Goal: Task Accomplishment & Management: Complete application form

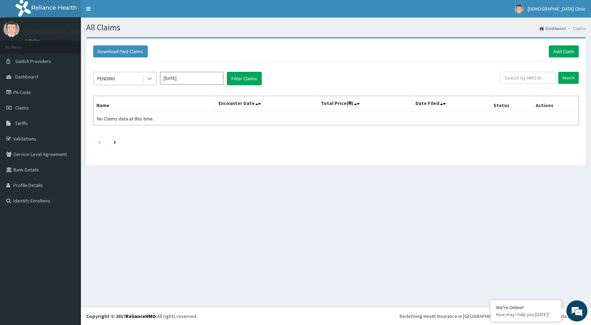
click at [148, 76] on icon at bounding box center [149, 78] width 7 height 7
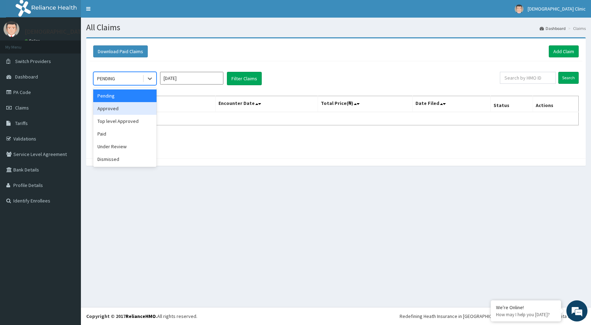
click at [140, 107] on div "Approved" at bounding box center [124, 108] width 63 height 13
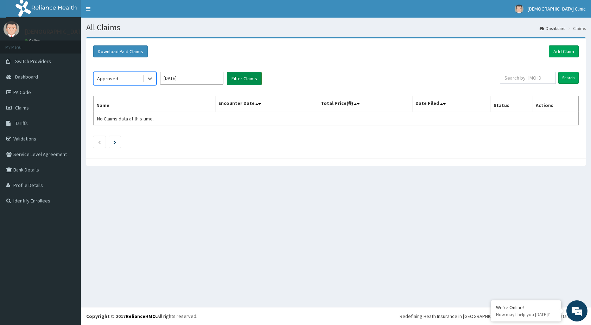
click at [237, 77] on button "Filter Claims" at bounding box center [244, 78] width 35 height 13
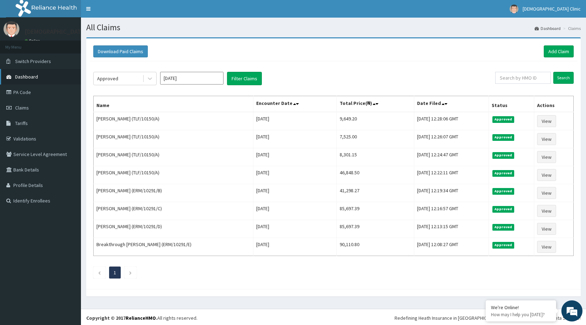
click at [20, 75] on span "Dashboard" at bounding box center [26, 77] width 23 height 6
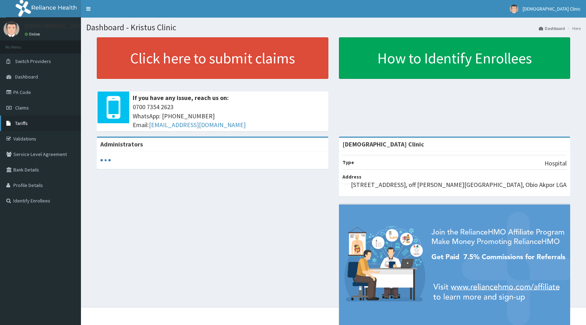
click at [22, 122] on span "Tariffs" at bounding box center [21, 123] width 13 height 6
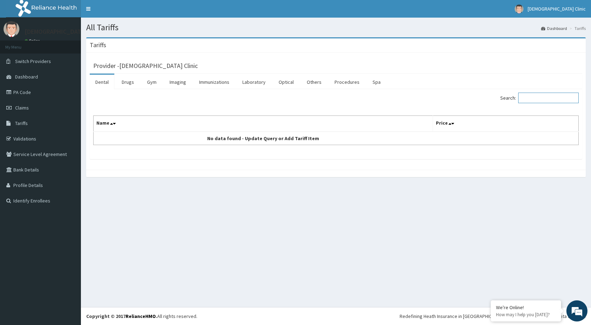
click at [535, 100] on input "Search:" at bounding box center [549, 98] width 61 height 11
type input "INJECT"
click at [129, 83] on link "Drugs" at bounding box center [128, 82] width 24 height 15
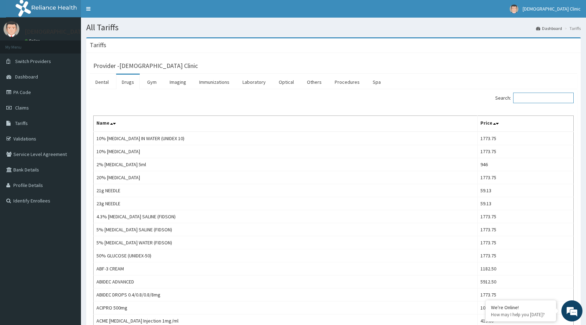
click at [536, 100] on input "Search:" at bounding box center [543, 98] width 61 height 11
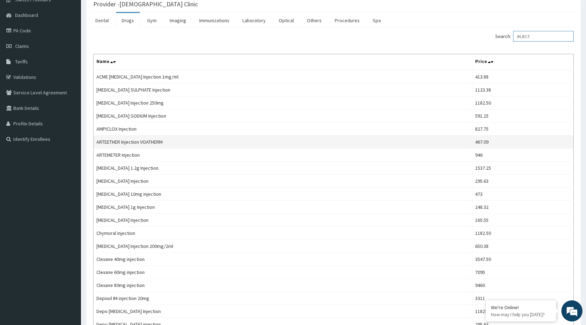
scroll to position [70, 0]
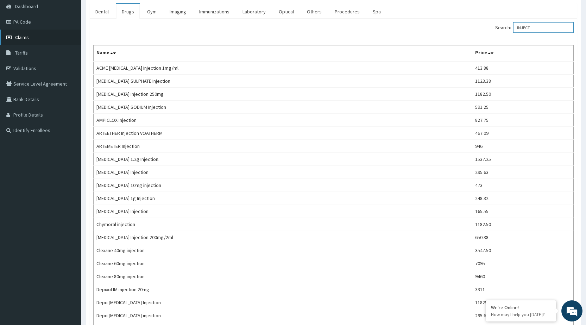
type input "INJECT"
click at [24, 34] on link "Claims" at bounding box center [40, 37] width 81 height 15
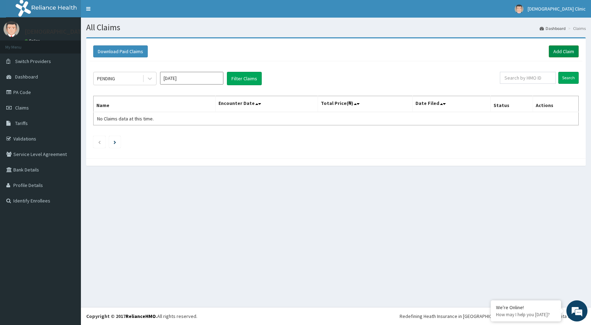
click at [565, 48] on link "Add Claim" at bounding box center [564, 51] width 30 height 12
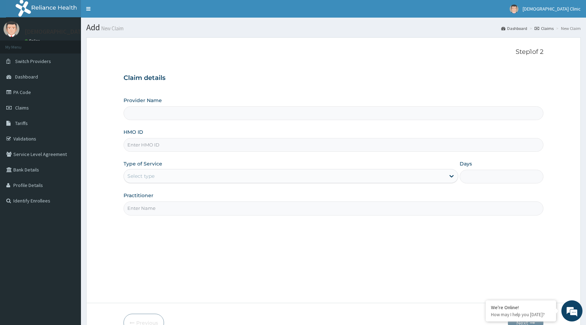
click at [277, 113] on input "Provider Name" at bounding box center [334, 113] width 420 height 14
type input "Kristus Clinic"
click at [209, 148] on input "HMO ID" at bounding box center [334, 145] width 420 height 14
type input "ERM/10291/B"
click at [451, 177] on icon at bounding box center [451, 175] width 7 height 7
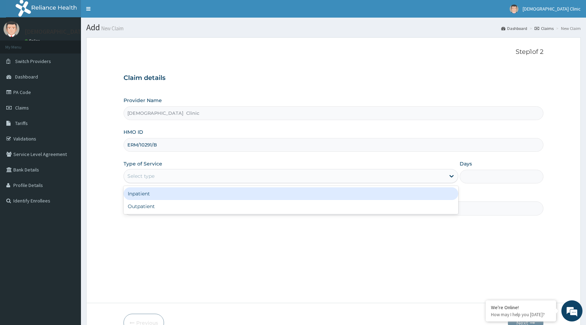
click at [235, 191] on div "Inpatient" at bounding box center [291, 193] width 335 height 13
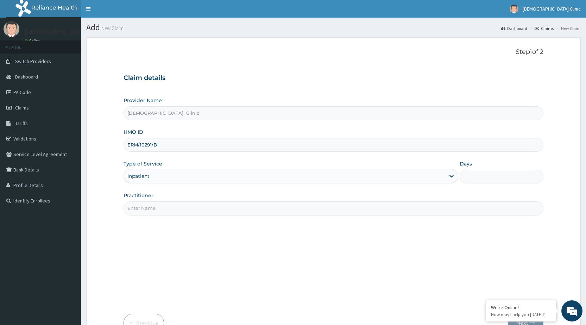
click at [213, 206] on input "Practitioner" at bounding box center [334, 208] width 420 height 14
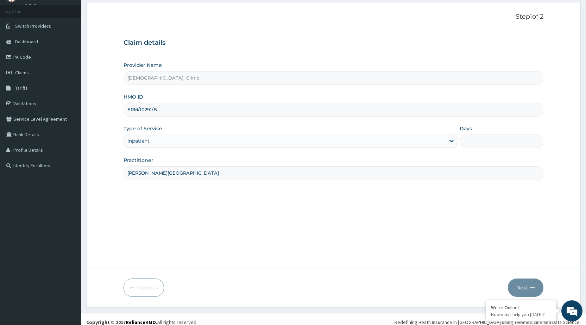
scroll to position [41, 0]
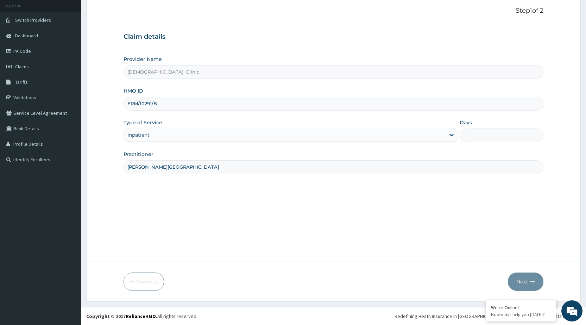
type input "DR. NWACHUKWU"
click at [469, 134] on input "Days" at bounding box center [502, 135] width 84 height 14
type input "2"
click at [527, 282] on button "Next" at bounding box center [526, 281] width 36 height 18
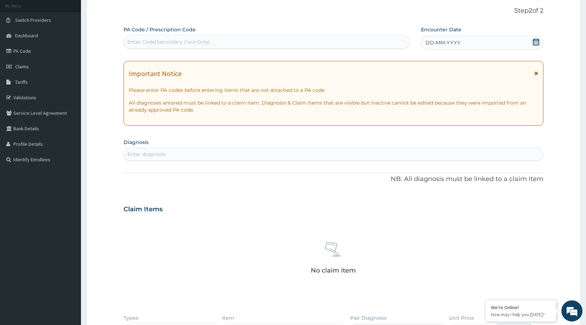
click at [211, 40] on div "Enter Code(Secondary Care Only)" at bounding box center [266, 41] width 285 height 11
type input "PA/61E949"
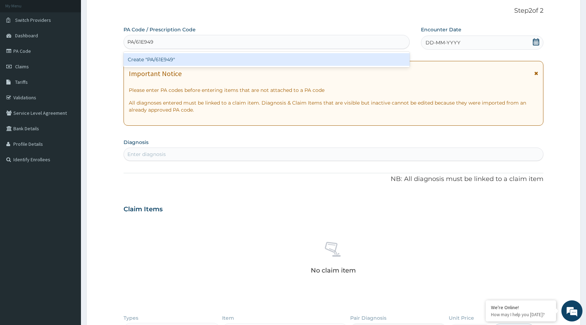
click at [175, 56] on div "Create "PA/61E949"" at bounding box center [267, 59] width 286 height 13
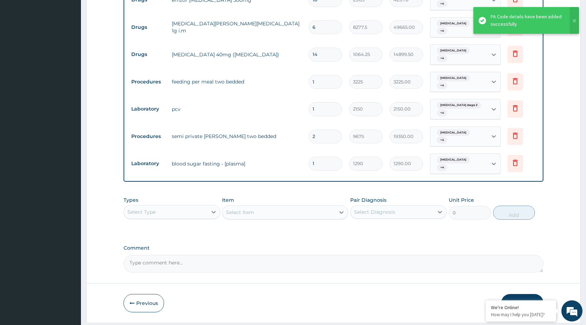
scroll to position [386, 0]
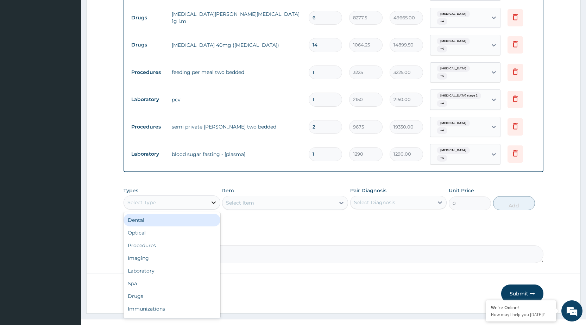
click at [218, 196] on div at bounding box center [213, 202] width 13 height 13
click at [196, 239] on div "Procedures" at bounding box center [172, 245] width 96 height 13
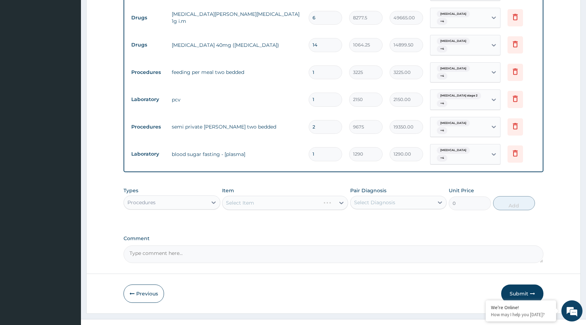
click at [344, 196] on div "Select Item" at bounding box center [285, 203] width 126 height 14
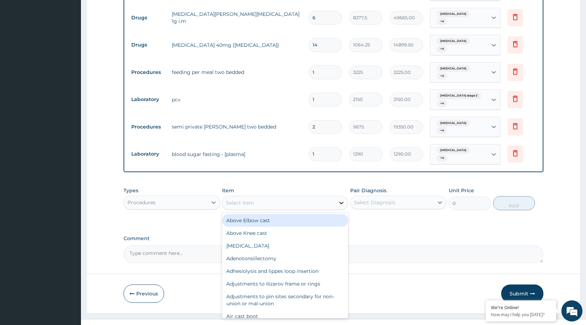
click at [342, 199] on icon at bounding box center [341, 202] width 7 height 7
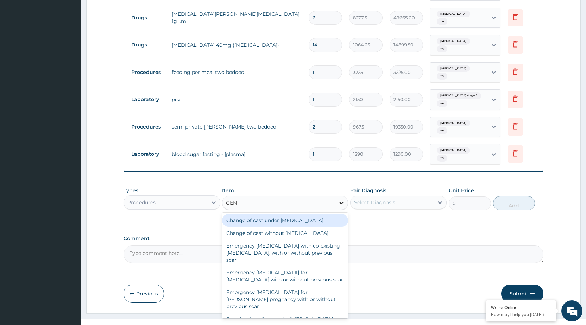
type input "GENE"
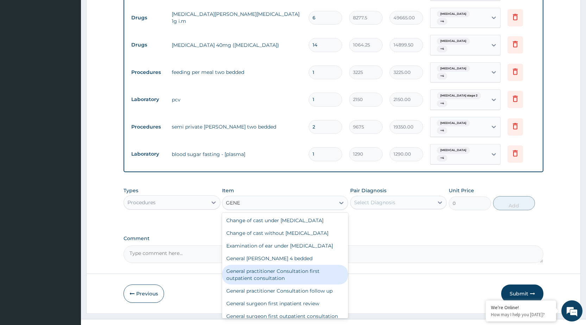
click at [300, 269] on div "General practitioner Consultation first outpatient consultation" at bounding box center [285, 275] width 126 height 20
type input "3547.5"
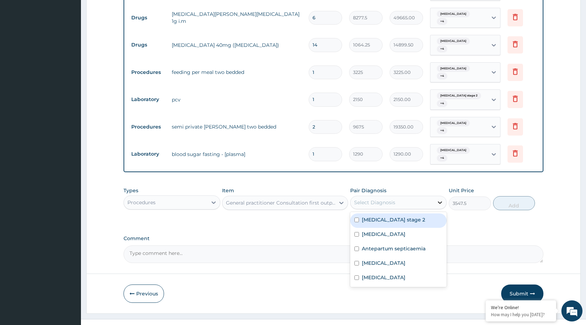
click at [440, 199] on icon at bounding box center [440, 202] width 7 height 7
click at [420, 213] on div "[MEDICAL_DATA] stage 2" at bounding box center [398, 220] width 96 height 14
checkbox input "true"
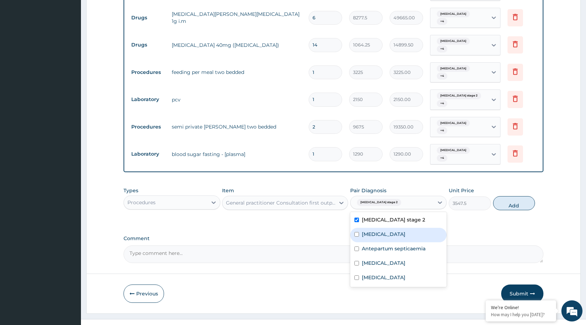
click at [419, 228] on div "[MEDICAL_DATA]" at bounding box center [398, 235] width 96 height 14
checkbox input "true"
click at [421, 245] on label "Antepartum septicaemia" at bounding box center [394, 248] width 64 height 7
checkbox input "true"
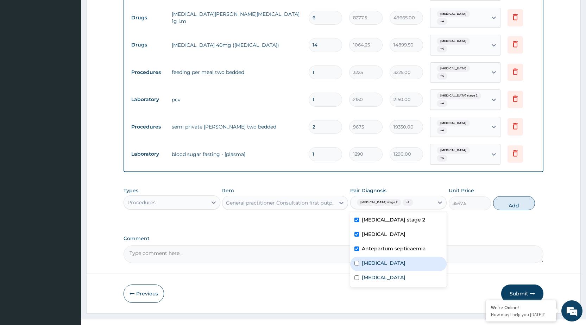
click at [406, 259] on label "Atherosclerosis of aorta" at bounding box center [384, 262] width 44 height 7
checkbox input "true"
click at [410, 271] on div "Hyponatremia" at bounding box center [398, 278] width 96 height 14
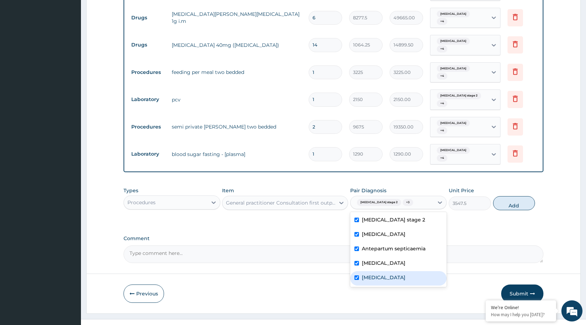
checkbox input "true"
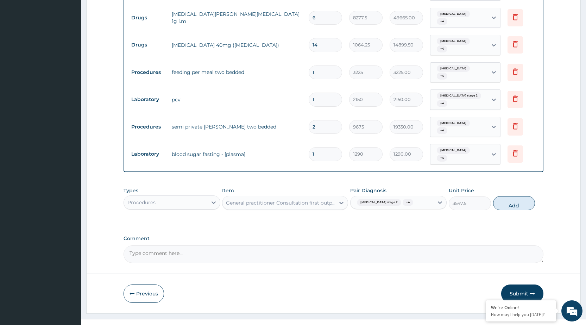
click at [457, 236] on label "Comment" at bounding box center [334, 239] width 420 height 6
click at [457, 245] on textarea "Comment" at bounding box center [334, 254] width 420 height 18
click at [520, 196] on button "Add" at bounding box center [514, 203] width 42 height 14
type input "0"
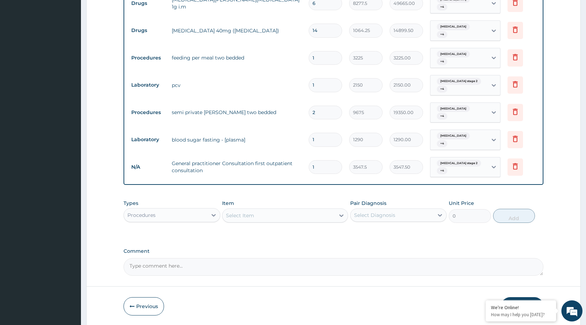
scroll to position [413, 0]
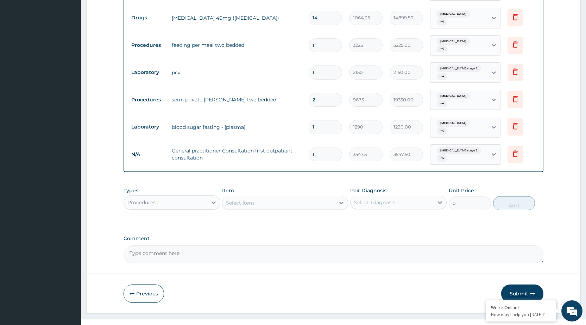
click at [536, 284] on button "Submit" at bounding box center [522, 293] width 42 height 18
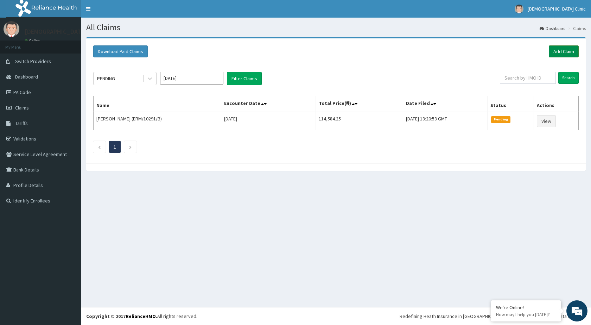
click at [566, 48] on link "Add Claim" at bounding box center [564, 51] width 30 height 12
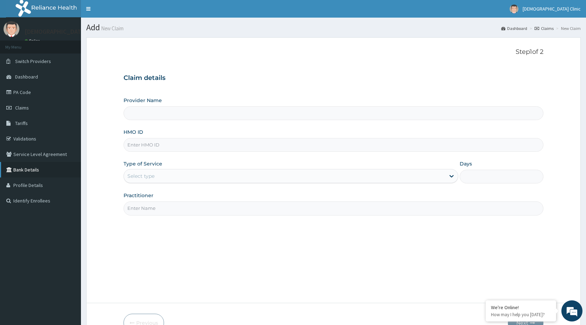
type input "[DEMOGRAPHIC_DATA] Clinic"
click at [137, 145] on input "HMO ID" at bounding box center [334, 145] width 420 height 14
type input "ERM/10291/B"
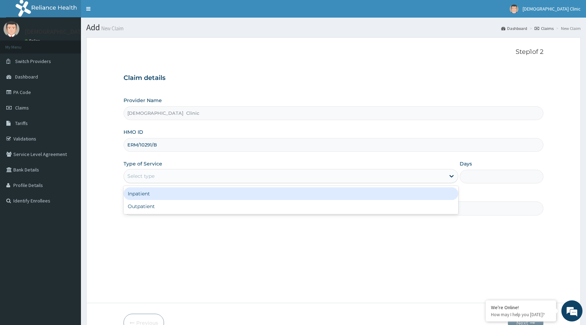
click at [204, 176] on div "Select type" at bounding box center [284, 175] width 321 height 11
click at [197, 193] on div "Inpatient" at bounding box center [291, 193] width 335 height 13
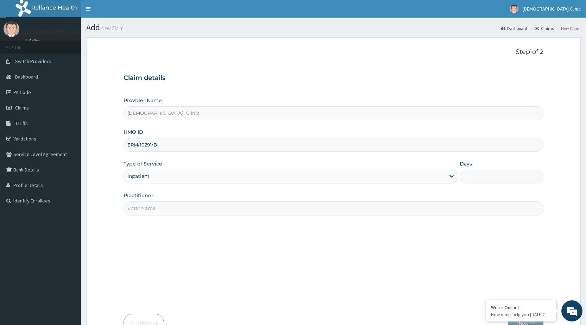
click at [190, 201] on div "Practitioner" at bounding box center [334, 203] width 420 height 23
click at [188, 210] on input "Practitioner" at bounding box center [334, 208] width 420 height 14
type input "DR. NWACHUKWU"
click at [470, 174] on input "Days" at bounding box center [502, 177] width 84 height 14
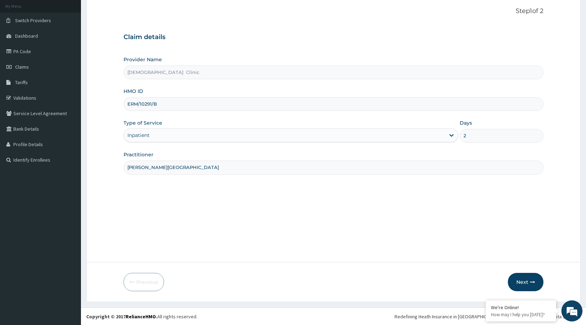
scroll to position [41, 0]
type input "2"
click at [529, 279] on button "Next" at bounding box center [526, 281] width 36 height 18
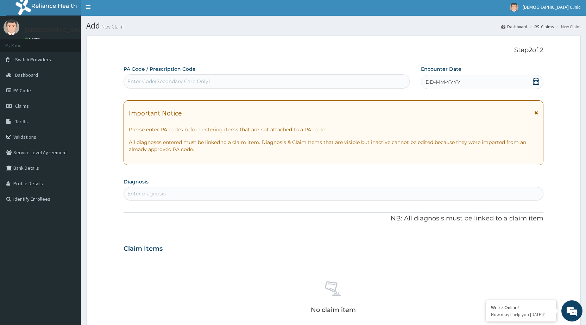
scroll to position [0, 0]
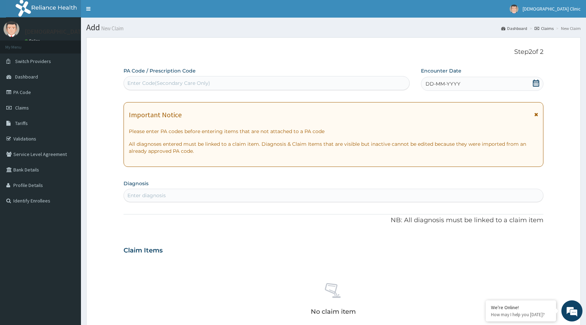
click at [139, 79] on div "Enter Code(Secondary Care Only)" at bounding box center [266, 82] width 285 height 11
type input "PA/73OD94"
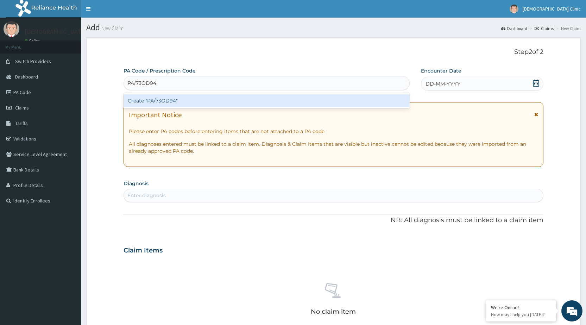
click at [170, 99] on div "Create "PA/73OD94"" at bounding box center [267, 100] width 286 height 13
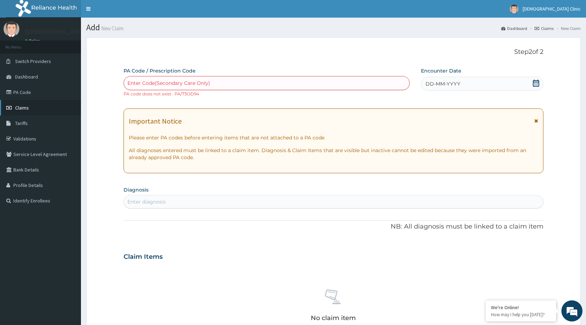
click at [58, 111] on link "Claims" at bounding box center [40, 107] width 81 height 15
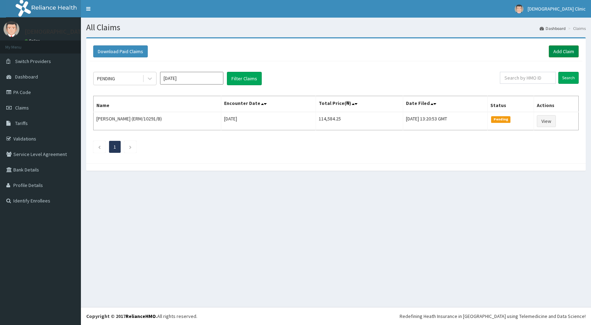
click at [556, 51] on link "Add Claim" at bounding box center [564, 51] width 30 height 12
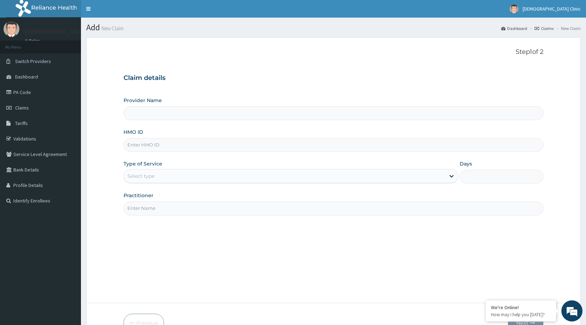
click at [287, 145] on input "HMO ID" at bounding box center [334, 145] width 420 height 14
type input "ER"
type input "Kristus Clinic"
type input "ERM/10291/B"
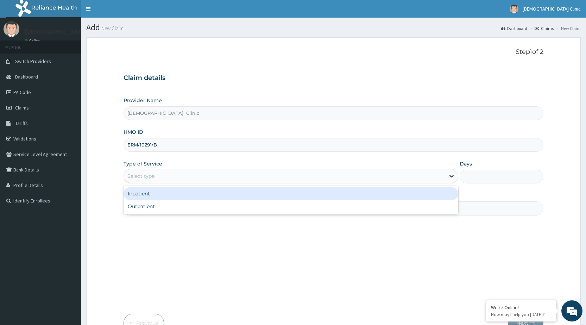
click at [451, 178] on icon at bounding box center [451, 175] width 7 height 7
click at [441, 196] on div "Inpatient" at bounding box center [291, 193] width 335 height 13
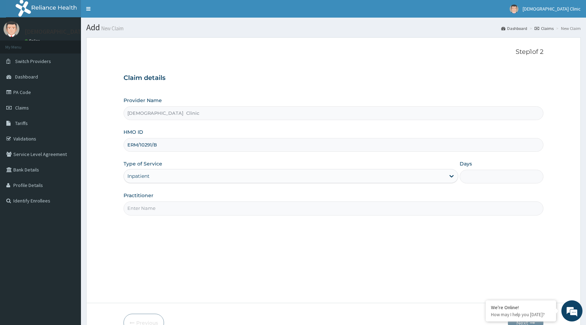
click at [367, 210] on input "Practitioner" at bounding box center [334, 208] width 420 height 14
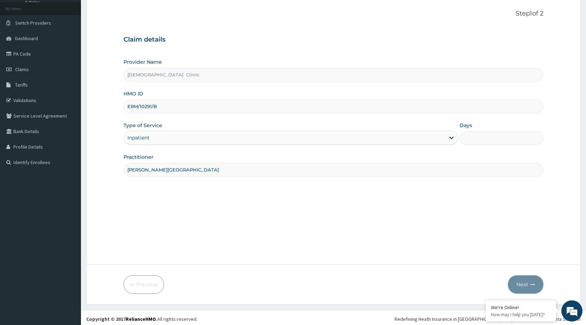
scroll to position [41, 0]
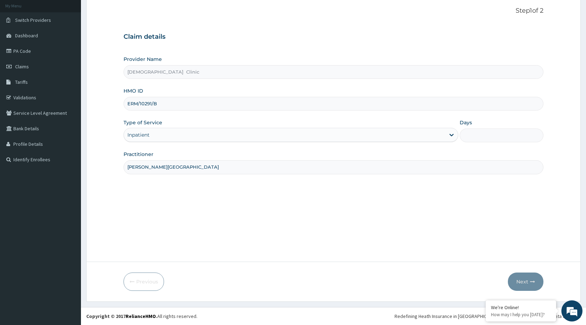
type input "DR. NWACHUKWU"
click at [469, 135] on input "Days" at bounding box center [502, 135] width 84 height 14
type input "1"
click at [529, 280] on button "Next" at bounding box center [526, 281] width 36 height 18
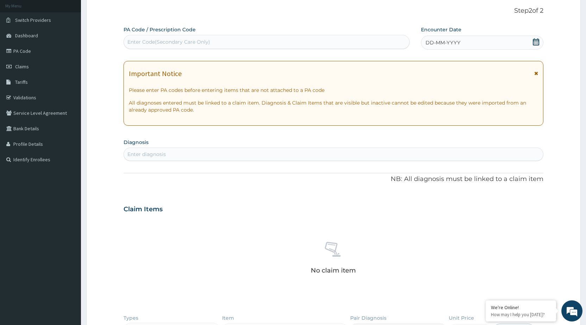
click at [225, 41] on div "Enter Code(Secondary Care Only)" at bounding box center [266, 41] width 285 height 11
type input "PA/73OD94"
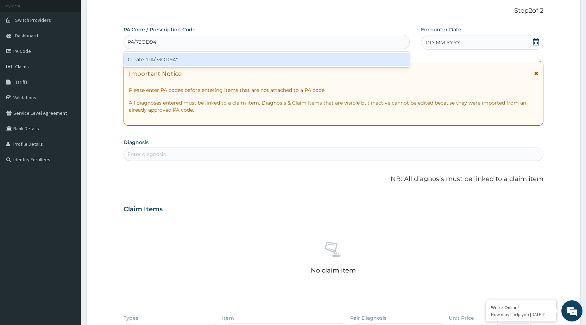
click at [255, 58] on div "Create "PA/73OD94"" at bounding box center [267, 59] width 286 height 13
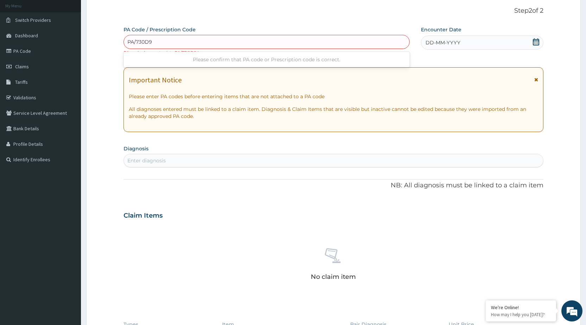
type input "PA/730D94"
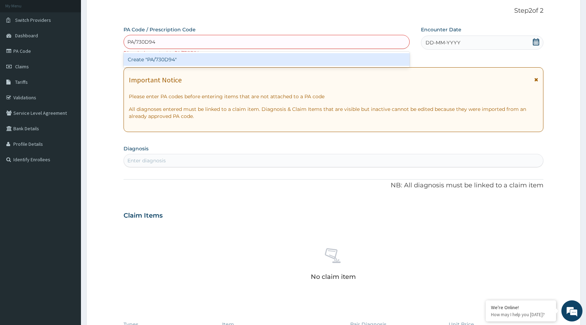
click at [168, 62] on div "Create "PA/730D94"" at bounding box center [267, 59] width 286 height 13
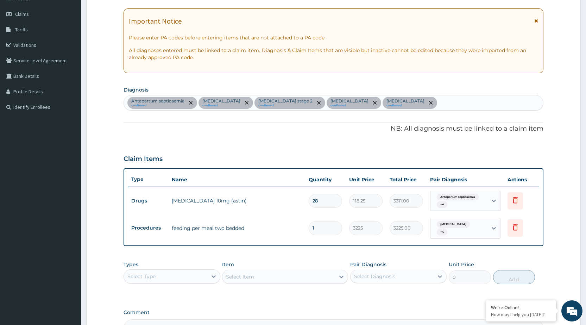
scroll to position [176, 0]
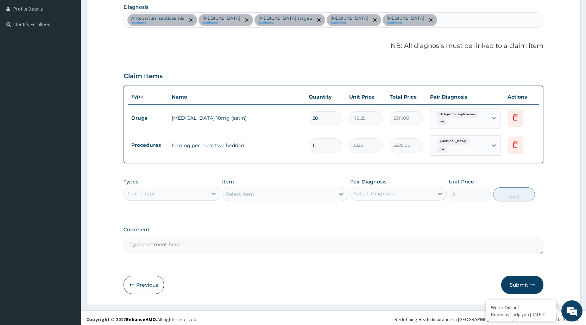
click at [526, 284] on button "Submit" at bounding box center [522, 285] width 42 height 18
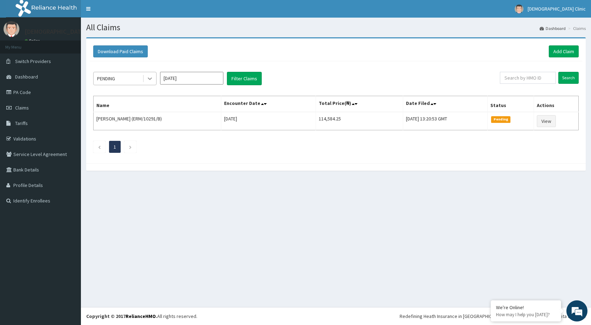
click at [149, 80] on icon at bounding box center [149, 78] width 7 height 7
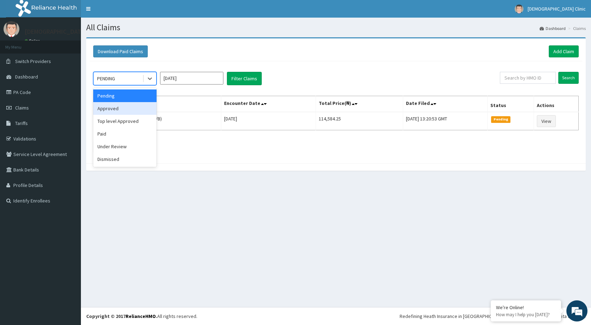
click at [138, 109] on div "Approved" at bounding box center [124, 108] width 63 height 13
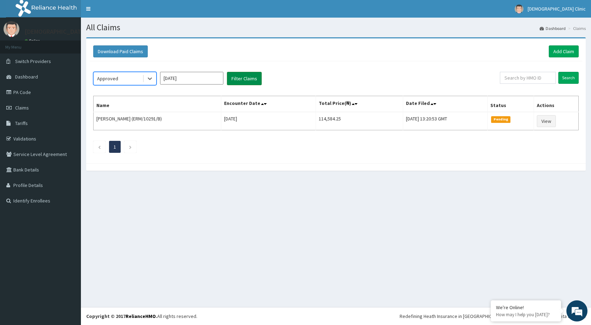
click at [245, 78] on button "Filter Claims" at bounding box center [244, 78] width 35 height 13
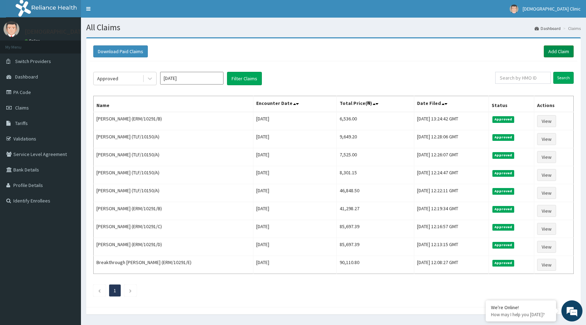
click at [565, 52] on link "Add Claim" at bounding box center [559, 51] width 30 height 12
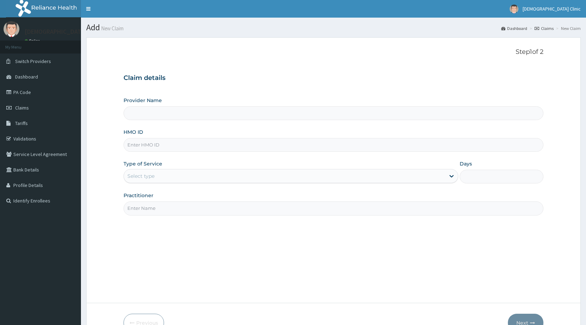
click at [174, 145] on input "HMO ID" at bounding box center [334, 145] width 420 height 14
type input "Kristus Clinic"
type input "ERM/10291/B"
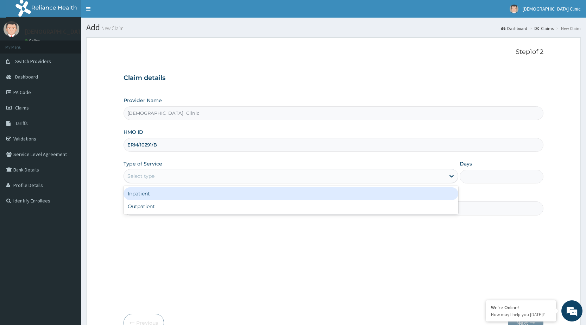
click at [172, 175] on div "Select type" at bounding box center [284, 175] width 321 height 11
click at [171, 191] on div "Inpatient" at bounding box center [291, 193] width 335 height 13
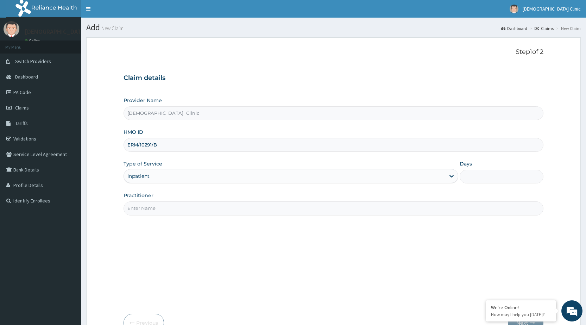
click at [174, 210] on input "Practitioner" at bounding box center [334, 208] width 420 height 14
type input "DR. NWACHUKWU"
click at [469, 174] on input "Days" at bounding box center [502, 177] width 84 height 14
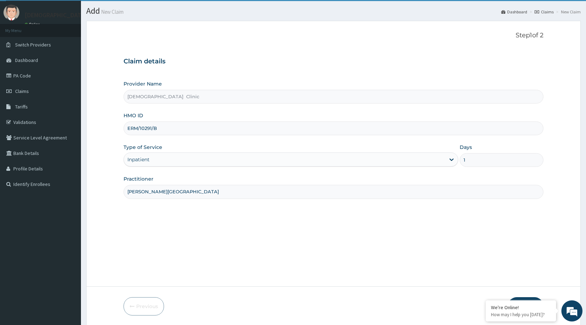
scroll to position [41, 0]
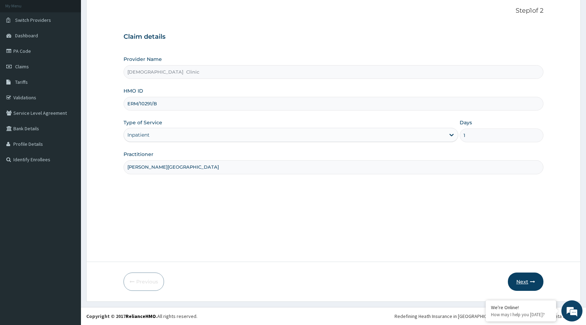
type input "1"
click at [525, 284] on button "Next" at bounding box center [526, 281] width 36 height 18
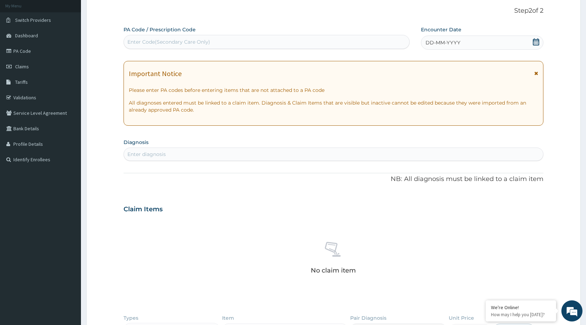
click at [209, 42] on div "Enter Code(Secondary Care Only)" at bounding box center [168, 41] width 83 height 7
type input "PA/1A40DA"
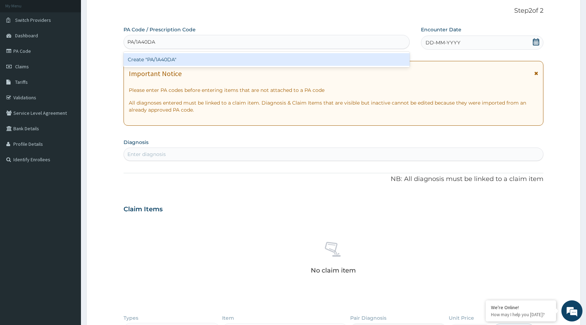
click at [310, 60] on div "Create "PA/1A40DA"" at bounding box center [267, 59] width 286 height 13
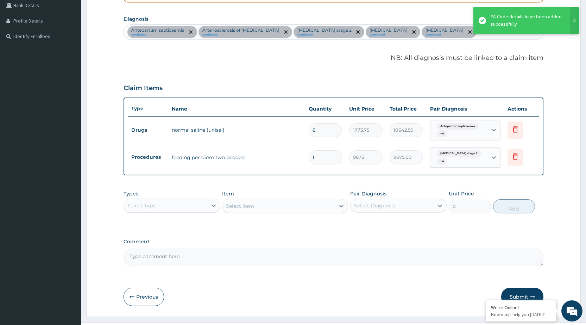
scroll to position [180, 0]
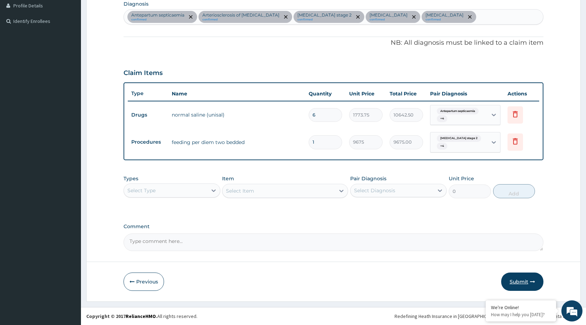
click at [529, 284] on button "Submit" at bounding box center [522, 281] width 42 height 18
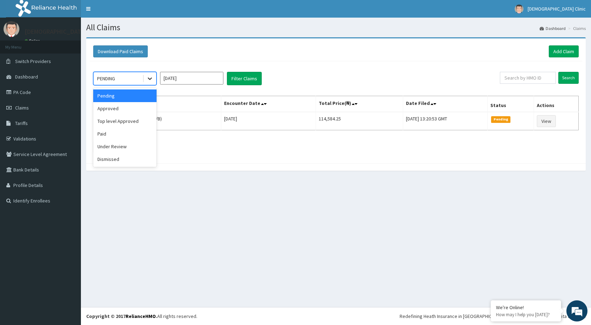
click at [152, 77] on icon at bounding box center [149, 78] width 7 height 7
click at [136, 108] on div "Approved" at bounding box center [124, 108] width 63 height 13
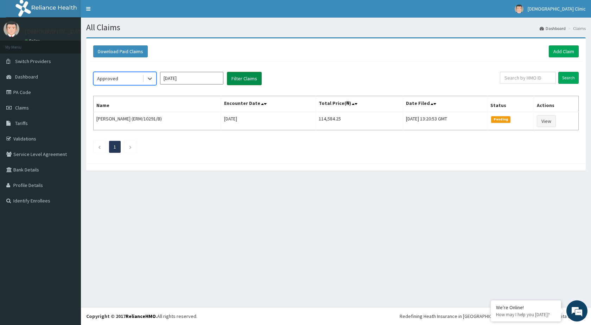
click at [247, 76] on button "Filter Claims" at bounding box center [244, 78] width 35 height 13
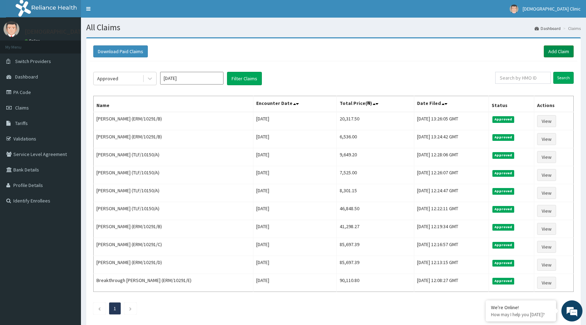
click at [556, 51] on link "Add Claim" at bounding box center [559, 51] width 30 height 12
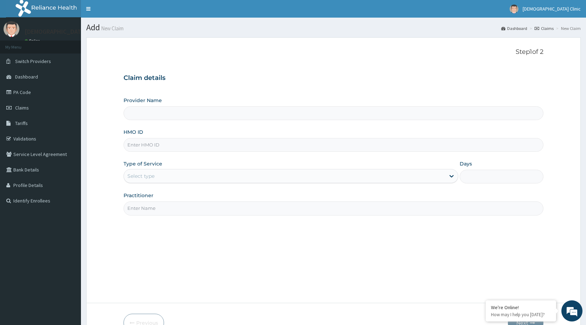
type input "[DEMOGRAPHIC_DATA] Clinic"
click at [155, 145] on input "HMO ID" at bounding box center [334, 145] width 420 height 14
type input "ERM/10319/B"
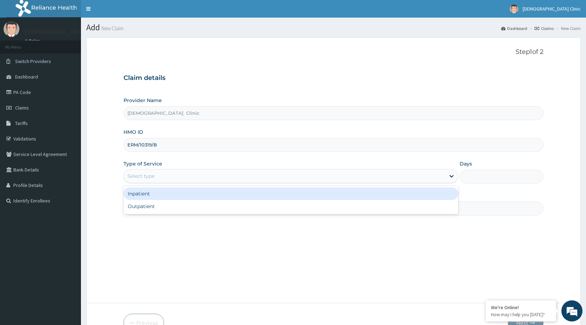
click at [344, 172] on div "Select type" at bounding box center [284, 175] width 321 height 11
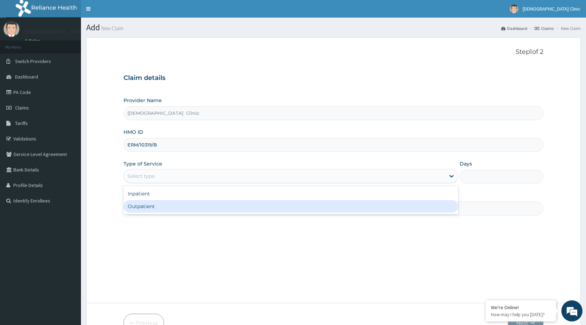
click at [313, 203] on div "Outpatient" at bounding box center [291, 206] width 335 height 13
type input "1"
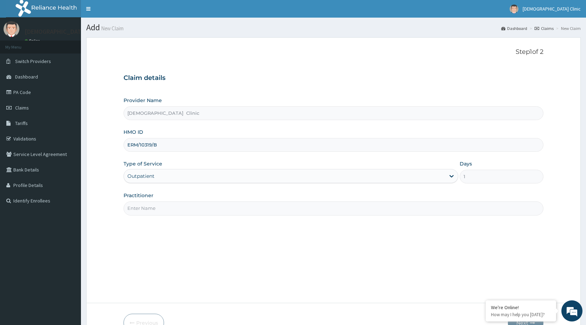
click at [312, 208] on input "Practitioner" at bounding box center [334, 208] width 420 height 14
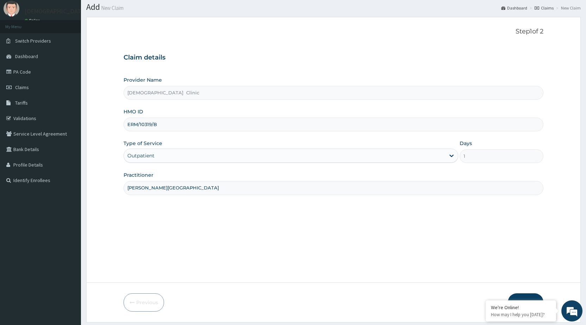
scroll to position [41, 0]
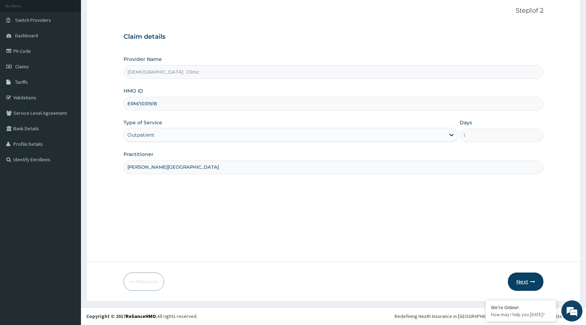
type input "DR. NWACHUKWU"
click at [528, 280] on button "Next" at bounding box center [526, 281] width 36 height 18
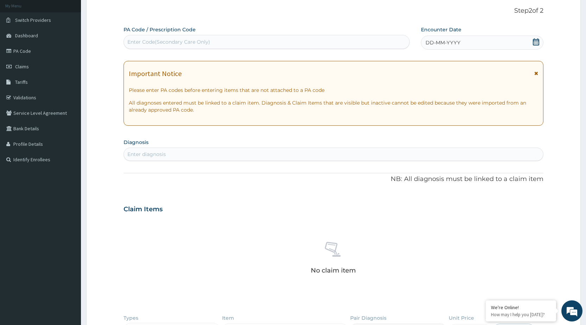
click at [281, 39] on div "Enter Code(Secondary Care Only)" at bounding box center [266, 41] width 285 height 11
type input "PA/77EEDD"
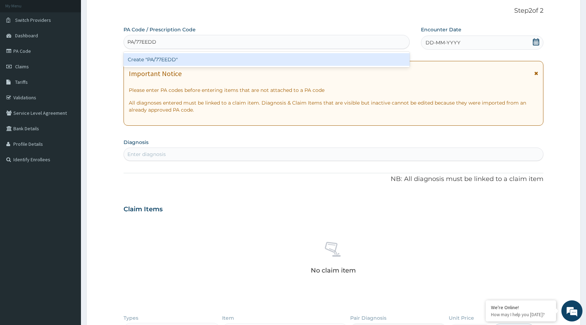
click at [257, 58] on div "Create "PA/77EEDD"" at bounding box center [267, 59] width 286 height 13
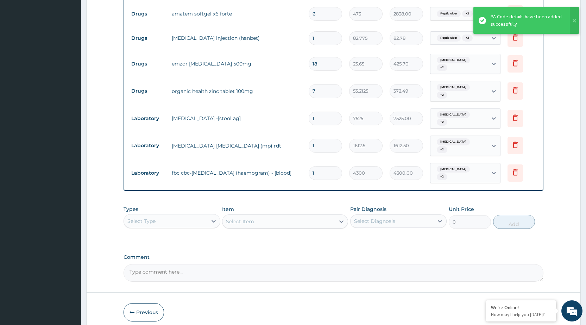
scroll to position [431, 0]
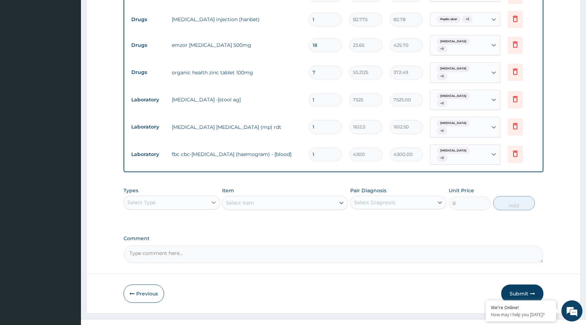
click at [215, 199] on icon at bounding box center [213, 202] width 7 height 7
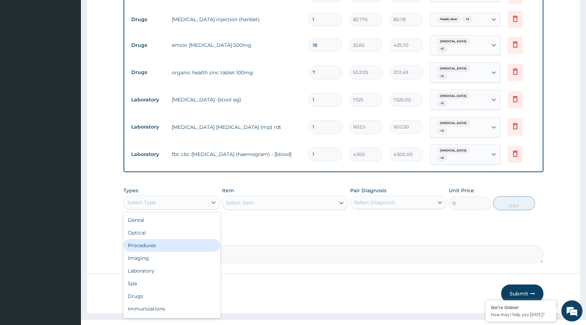
click at [159, 239] on div "Procedures" at bounding box center [172, 245] width 96 height 13
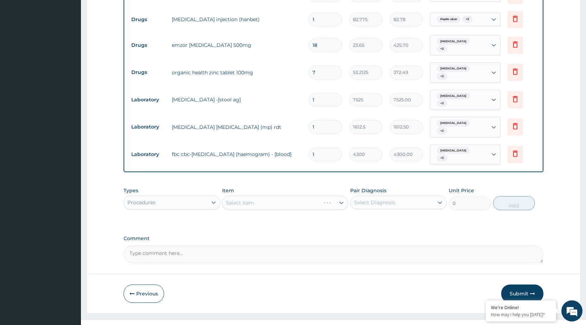
click at [320, 196] on div "Select Item" at bounding box center [285, 203] width 126 height 14
click at [366, 199] on div "Select Diagnosis" at bounding box center [374, 202] width 41 height 7
click at [380, 216] on label "Mixed malaria" at bounding box center [384, 219] width 44 height 7
checkbox input "true"
click at [442, 199] on icon at bounding box center [440, 202] width 7 height 7
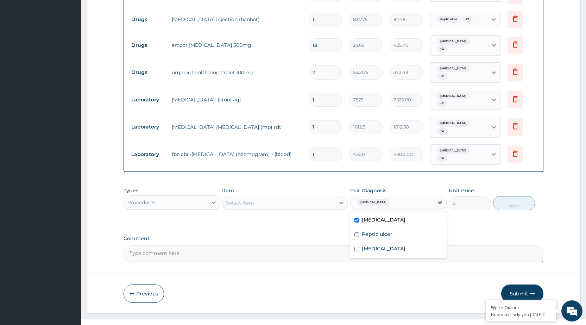
click at [440, 199] on icon at bounding box center [440, 202] width 7 height 7
click at [414, 228] on div "Peptic ulcer" at bounding box center [398, 235] width 96 height 14
checkbox input "true"
click at [443, 199] on icon at bounding box center [440, 202] width 7 height 7
click at [440, 201] on icon at bounding box center [440, 202] width 4 height 2
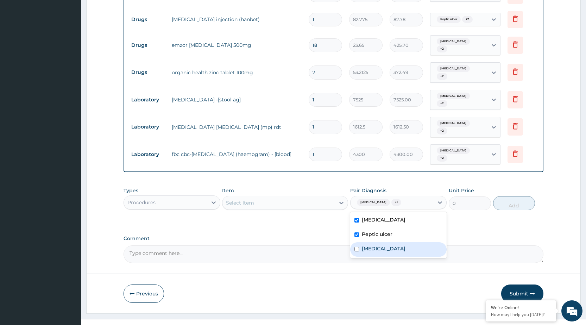
click at [406, 245] on label "Acute gastroenteritis" at bounding box center [384, 248] width 44 height 7
checkbox input "true"
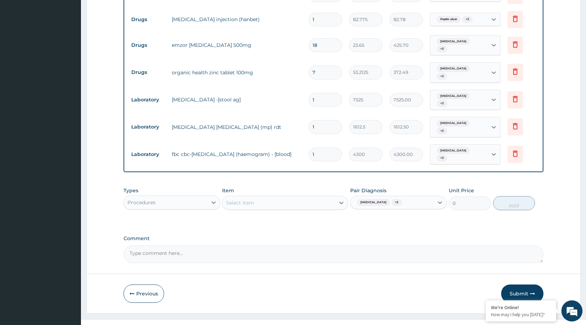
click at [481, 207] on div "Types Procedures Item Select Item Pair Diagnosis Mixed malaria + 2 Unit Price 0…" at bounding box center [334, 203] width 420 height 41
click at [439, 201] on icon at bounding box center [440, 202] width 4 height 2
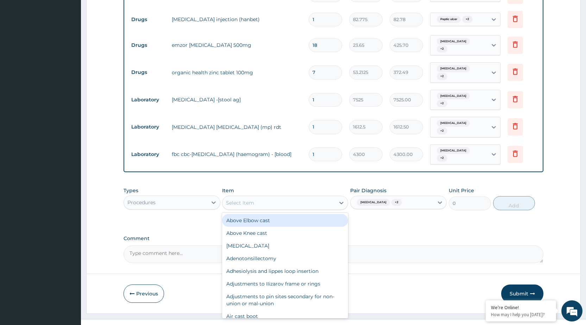
click at [313, 197] on div "Select Item" at bounding box center [278, 202] width 113 height 11
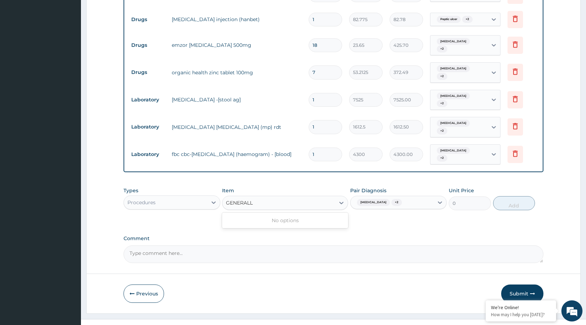
type input "GENERAL"
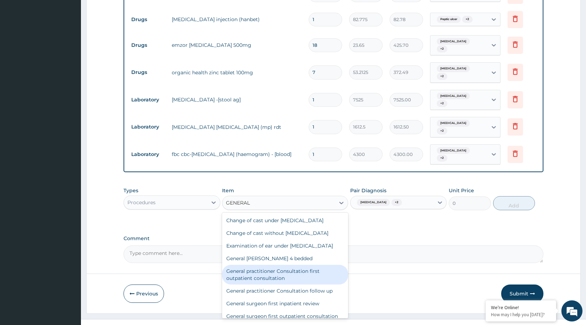
click at [266, 271] on div "General practitioner Consultation first outpatient consultation" at bounding box center [285, 275] width 126 height 20
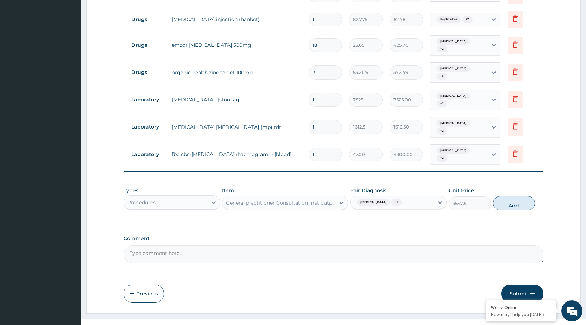
click at [514, 196] on button "Add" at bounding box center [514, 203] width 42 height 14
type input "0"
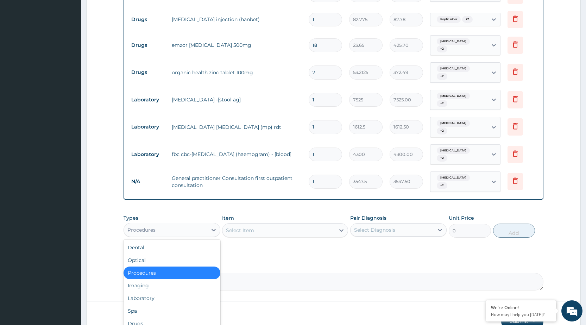
click at [203, 224] on div "Procedures" at bounding box center [165, 229] width 83 height 11
click at [171, 266] on div "Procedures" at bounding box center [172, 272] width 96 height 13
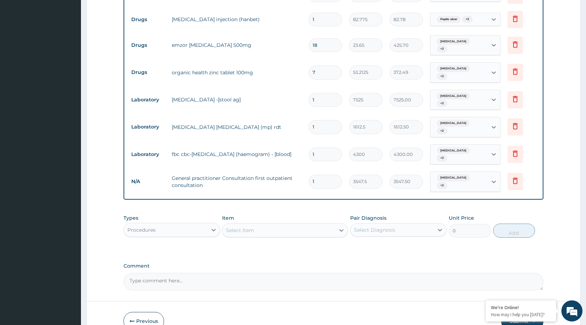
click at [365, 226] on div "Select Diagnosis" at bounding box center [374, 229] width 41 height 7
click at [391, 244] on label "Mixed malaria" at bounding box center [384, 247] width 44 height 7
checkbox input "true"
click at [431, 224] on div "Mixed malaria" at bounding box center [392, 230] width 83 height 12
click at [444, 224] on div at bounding box center [440, 230] width 13 height 13
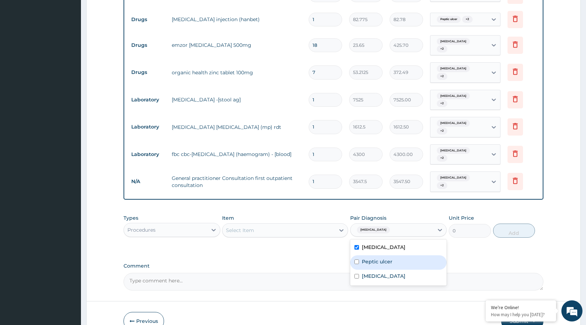
click at [413, 255] on div "Peptic ulcer" at bounding box center [398, 262] width 96 height 14
checkbox input "true"
click at [439, 226] on icon at bounding box center [440, 229] width 7 height 7
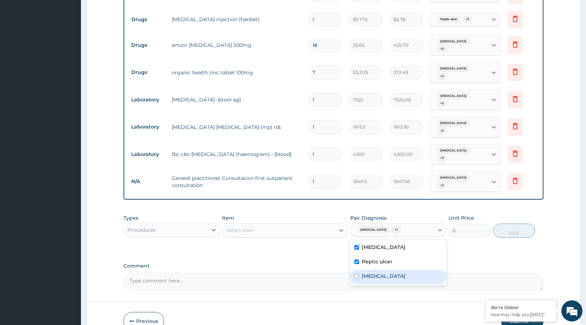
click at [413, 270] on div "Acute gastroenteritis" at bounding box center [398, 277] width 96 height 14
checkbox input "true"
click at [272, 225] on div "Select Item" at bounding box center [278, 230] width 113 height 11
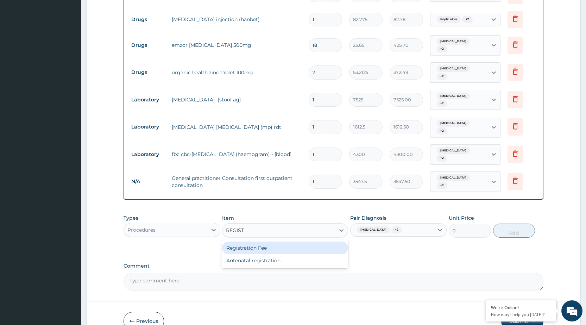
type input "REGISTR"
click at [253, 241] on div "Registration Fee" at bounding box center [285, 247] width 126 height 13
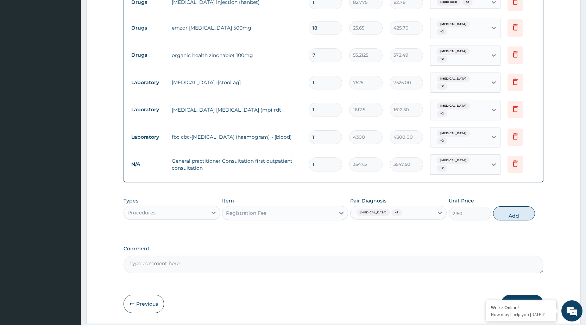
scroll to position [456, 0]
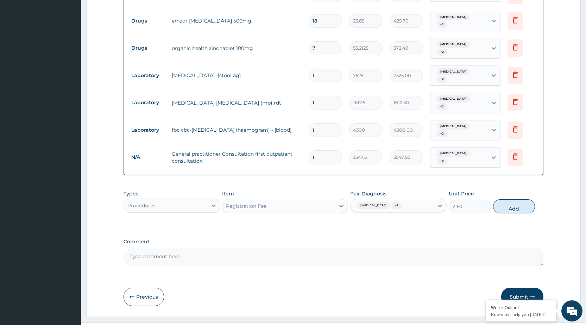
click at [512, 199] on button "Add" at bounding box center [514, 206] width 42 height 14
type input "0"
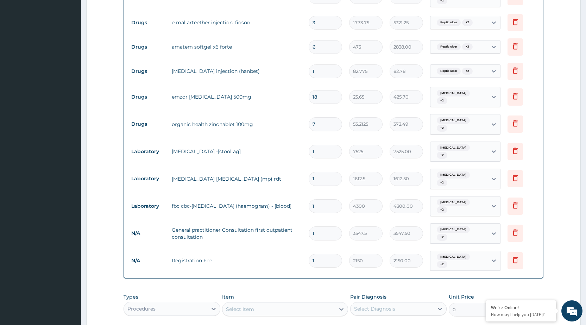
scroll to position [480, 0]
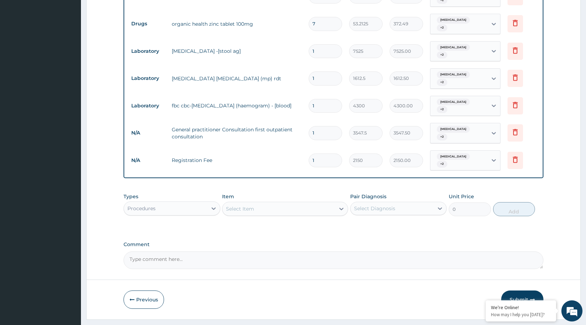
click at [519, 290] on button "Submit" at bounding box center [522, 299] width 42 height 18
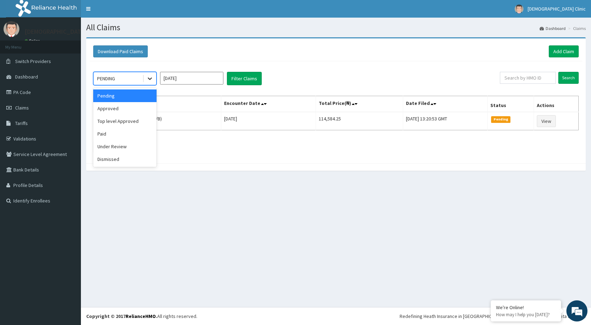
click at [153, 80] on div at bounding box center [150, 78] width 13 height 13
click at [115, 109] on div "Approved" at bounding box center [124, 108] width 63 height 13
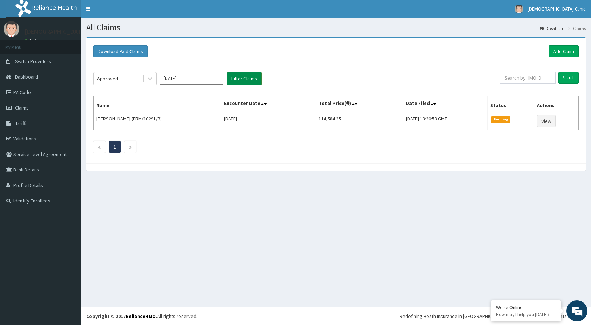
click at [241, 79] on button "Filter Claims" at bounding box center [244, 78] width 35 height 13
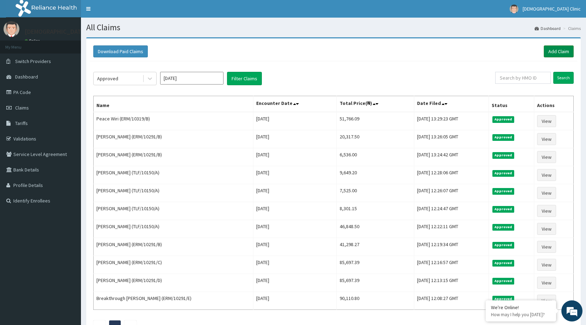
click at [559, 52] on link "Add Claim" at bounding box center [559, 51] width 30 height 12
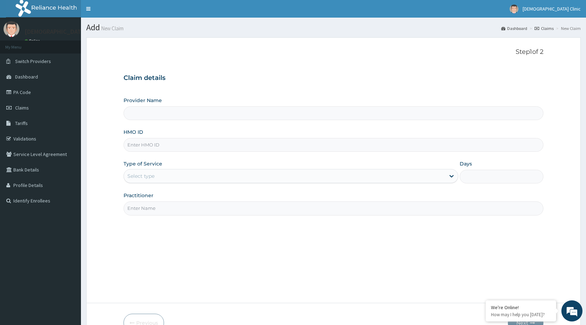
type input "[DEMOGRAPHIC_DATA] Clinic"
click at [152, 143] on input "HMO ID" at bounding box center [334, 145] width 420 height 14
type input "ERM/10319/E"
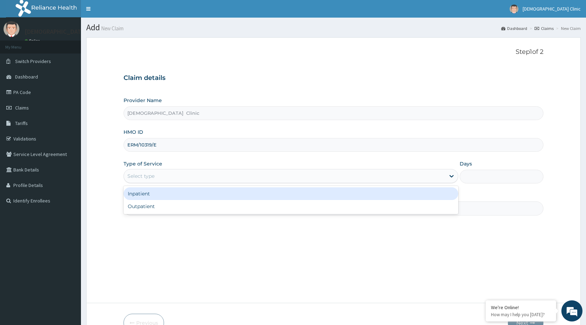
click at [238, 176] on div "Select type" at bounding box center [284, 175] width 321 height 11
click at [225, 190] on div "Inpatient" at bounding box center [291, 193] width 335 height 13
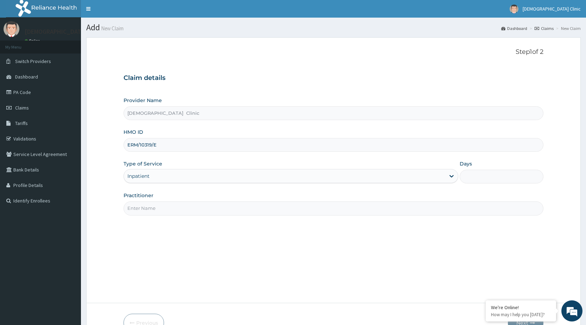
click at [192, 207] on input "Practitioner" at bounding box center [334, 208] width 420 height 14
type input "DR. NWACHUKWU"
click at [468, 175] on input "Days" at bounding box center [502, 177] width 84 height 14
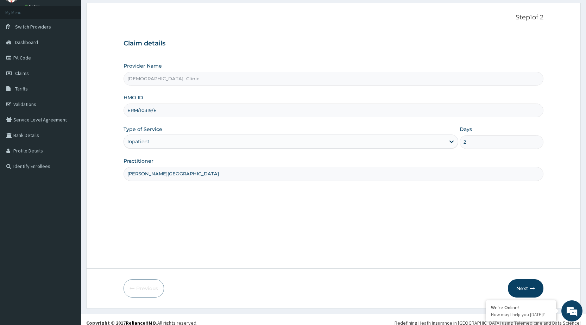
scroll to position [41, 0]
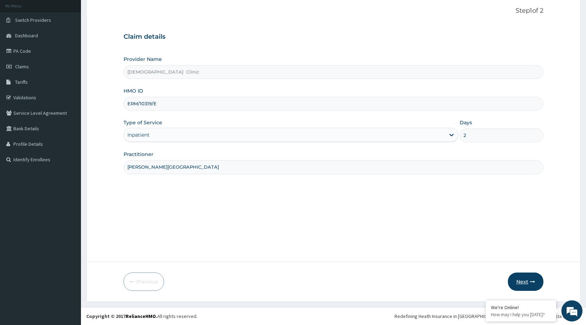
type input "2"
click at [523, 278] on button "Next" at bounding box center [526, 281] width 36 height 18
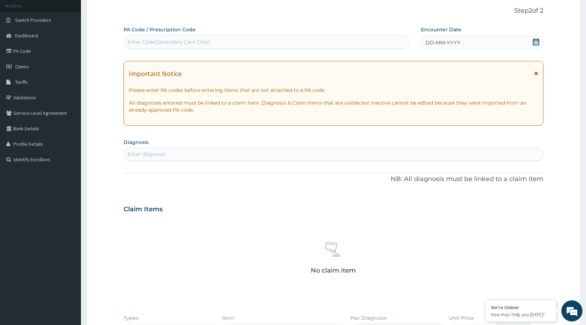
click at [293, 37] on div "Enter Code(Secondary Care Only)" at bounding box center [266, 41] width 285 height 11
type input "PA/BAC9F5"
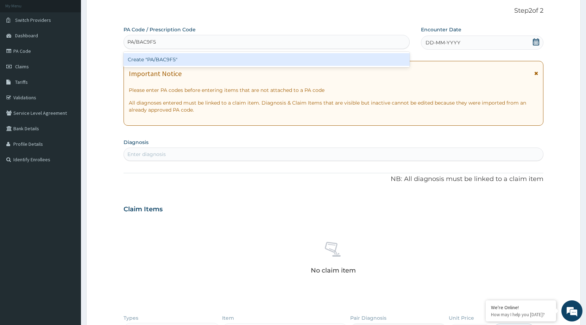
click at [274, 59] on div "Create "PA/BAC9F5"" at bounding box center [267, 59] width 286 height 13
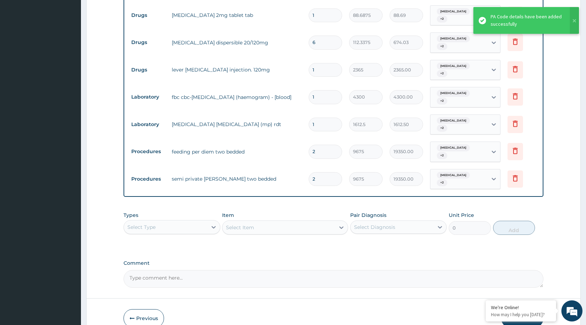
scroll to position [450, 0]
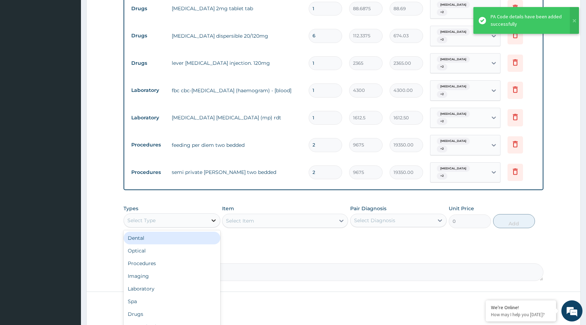
click at [213, 217] on icon at bounding box center [213, 220] width 7 height 7
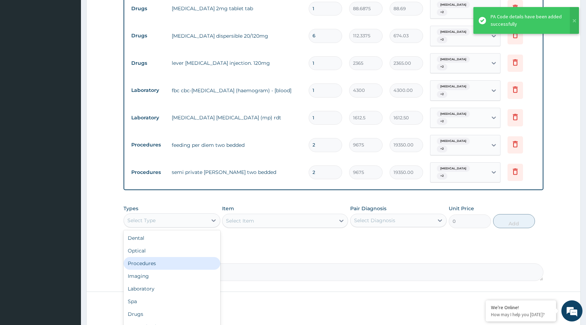
click at [194, 257] on div "Procedures" at bounding box center [172, 263] width 96 height 13
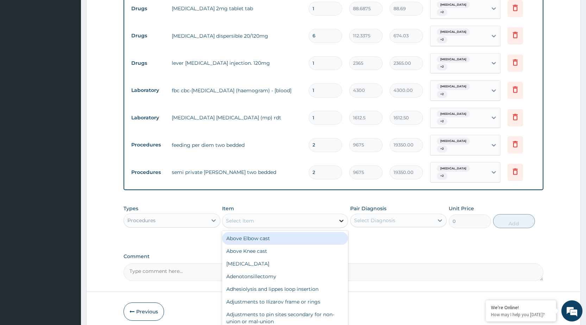
click at [342, 217] on icon at bounding box center [341, 220] width 7 height 7
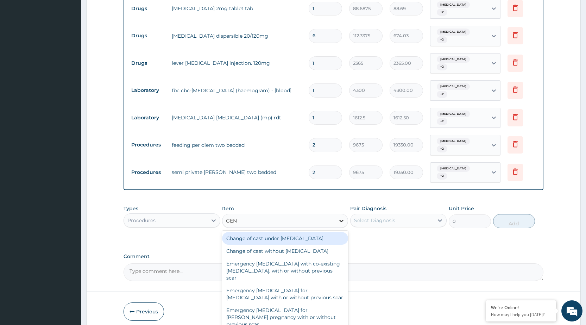
type input "GENE"
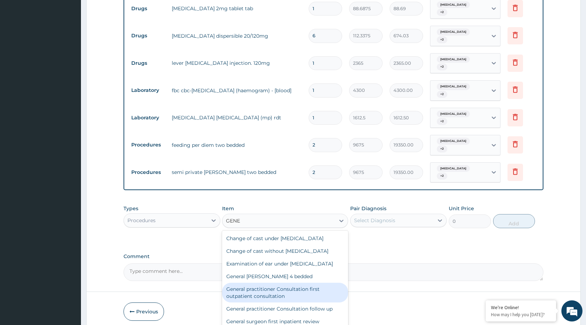
click at [308, 283] on div "General practitioner Consultation first outpatient consultation" at bounding box center [285, 293] width 126 height 20
type input "3547.5"
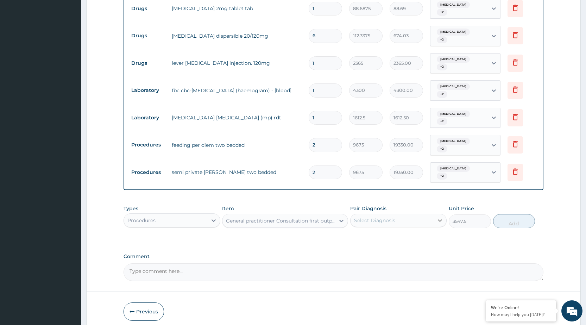
click at [439, 214] on div at bounding box center [440, 220] width 13 height 13
click at [427, 231] on div "Acute gastroenteritis" at bounding box center [398, 238] width 96 height 14
checkbox input "true"
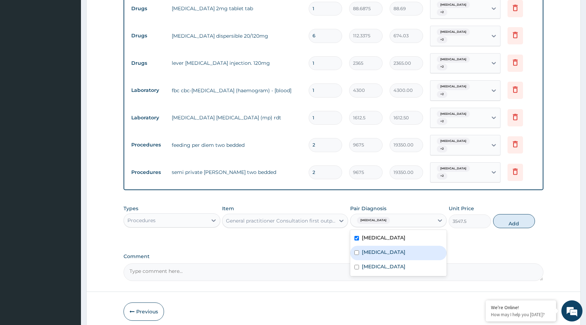
click at [421, 246] on div "Bacterial sepsis" at bounding box center [398, 253] width 96 height 14
checkbox input "true"
click at [412, 260] on div "Mixed malaria" at bounding box center [398, 267] width 96 height 14
checkbox input "true"
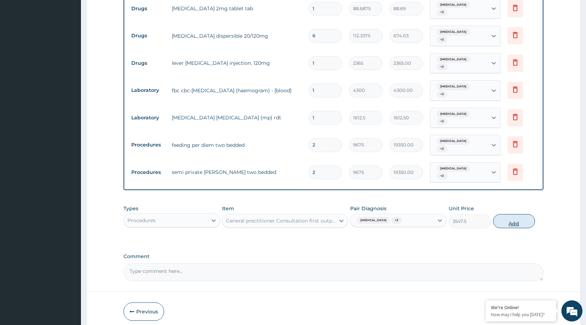
click at [514, 214] on button "Add" at bounding box center [514, 221] width 42 height 14
type input "0"
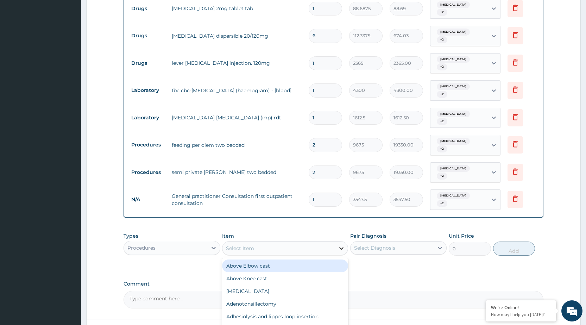
click at [340, 247] on icon at bounding box center [341, 248] width 4 height 2
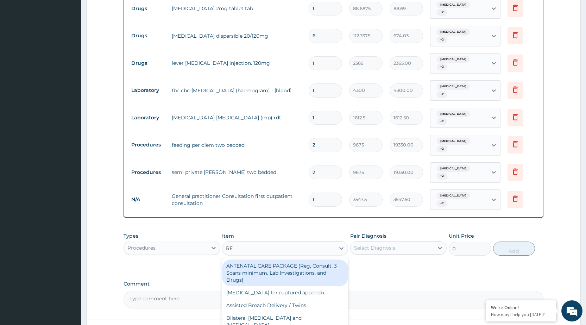
type input "REG"
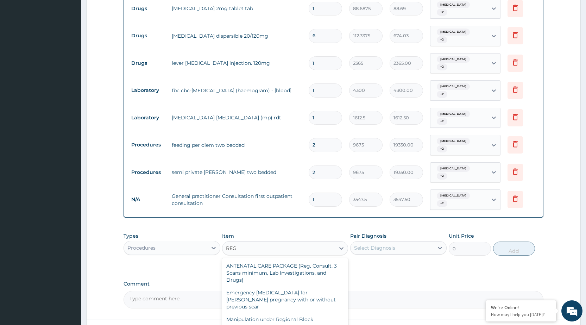
type input "2150"
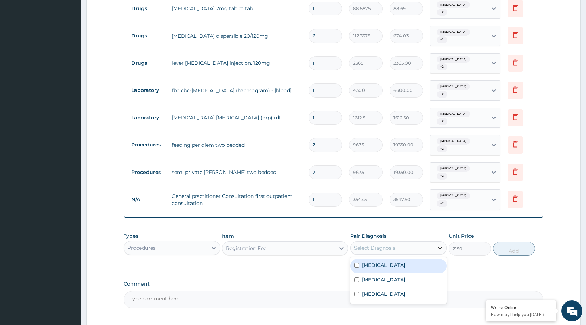
click at [443, 244] on icon at bounding box center [440, 247] width 7 height 7
click at [438, 259] on div "Acute gastroenteritis" at bounding box center [398, 266] width 96 height 14
click at [418, 259] on div "Acute gastroenteritis" at bounding box center [398, 266] width 96 height 14
drag, startPoint x: 419, startPoint y: 236, endPoint x: 416, endPoint y: 243, distance: 8.2
click at [419, 259] on div "Acute gastroenteritis" at bounding box center [398, 266] width 96 height 14
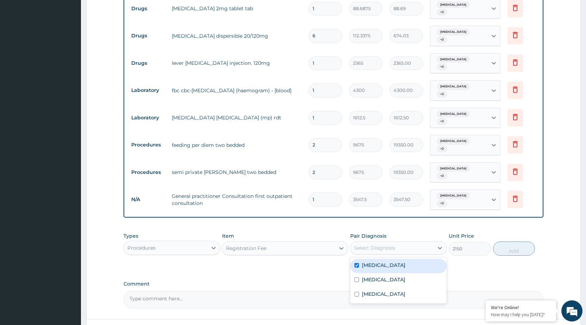
checkbox input "true"
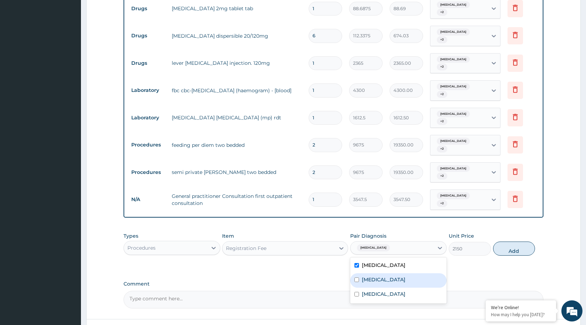
click at [411, 273] on div "Bacterial sepsis" at bounding box center [398, 280] width 96 height 14
checkbox input "true"
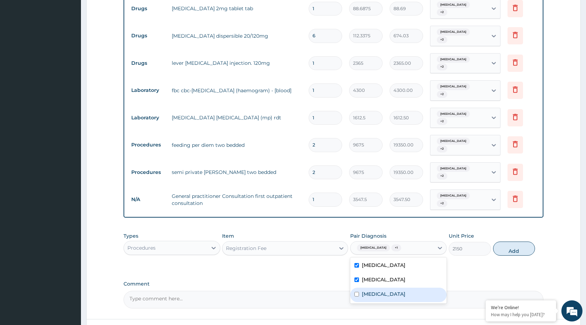
click at [408, 288] on div "Mixed malaria" at bounding box center [398, 295] width 96 height 14
checkbox input "true"
click at [521, 241] on button "Add" at bounding box center [514, 248] width 42 height 14
type input "0"
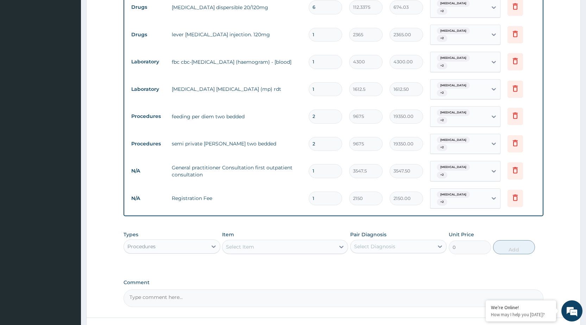
scroll to position [504, 0]
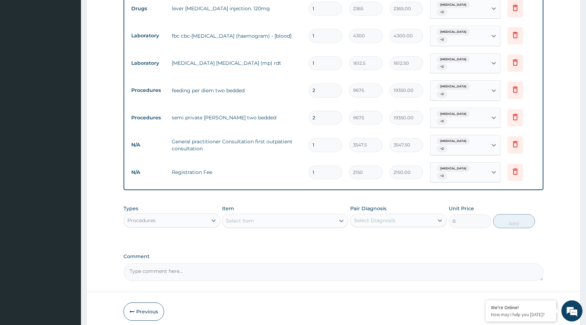
click at [512, 302] on button "Submit" at bounding box center [522, 311] width 42 height 18
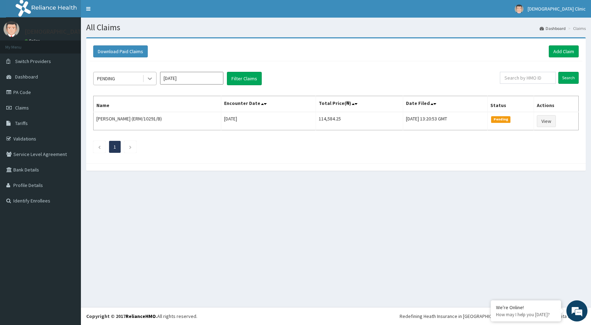
click at [153, 78] on icon at bounding box center [149, 78] width 7 height 7
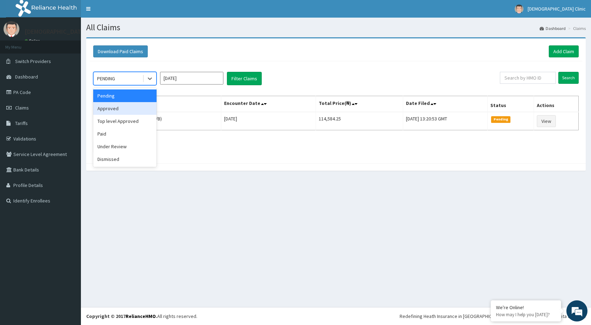
click at [145, 106] on div "Approved" at bounding box center [124, 108] width 63 height 13
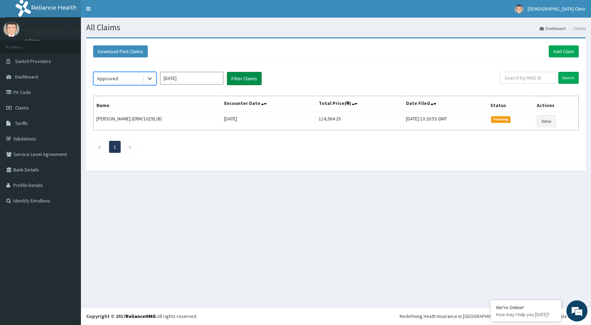
click at [238, 80] on button "Filter Claims" at bounding box center [244, 78] width 35 height 13
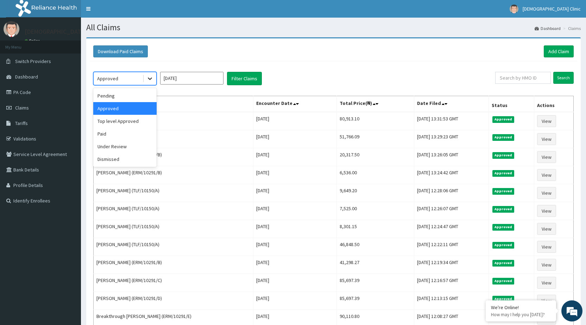
click at [150, 76] on icon at bounding box center [149, 78] width 7 height 7
click at [123, 93] on div "Pending" at bounding box center [124, 95] width 63 height 13
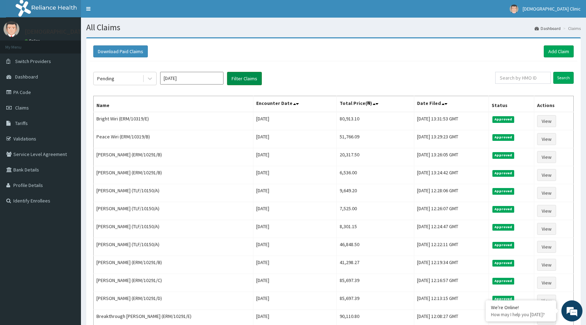
click at [257, 79] on button "Filter Claims" at bounding box center [244, 78] width 35 height 13
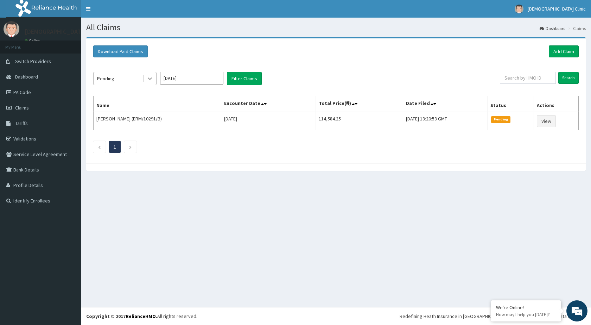
click at [152, 78] on icon at bounding box center [149, 78] width 7 height 7
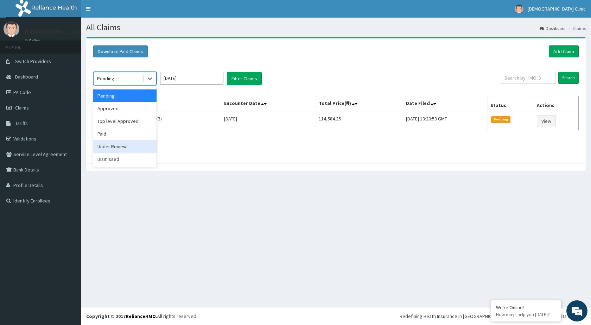
click at [123, 148] on div "Under Review" at bounding box center [124, 146] width 63 height 13
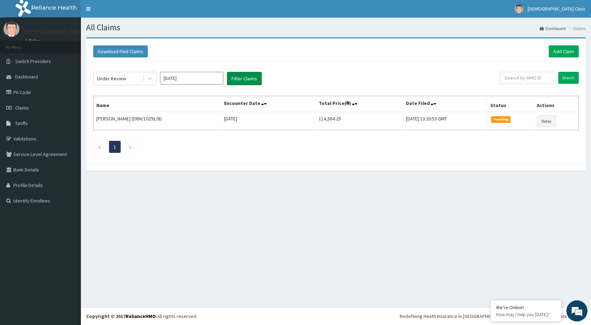
click at [240, 81] on button "Filter Claims" at bounding box center [244, 78] width 35 height 13
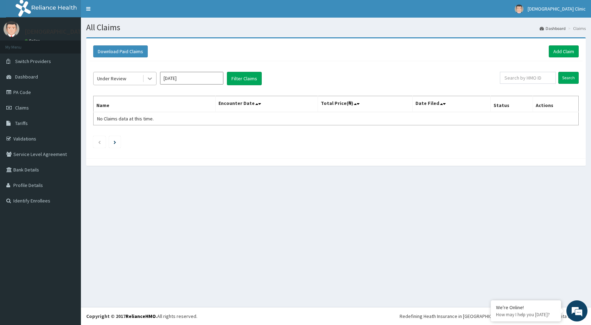
click at [152, 77] on icon at bounding box center [149, 78] width 7 height 7
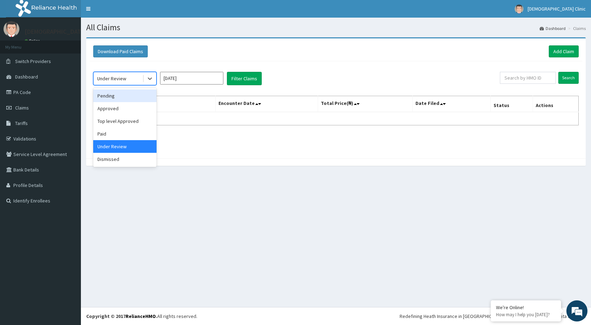
click at [118, 97] on div "Pending" at bounding box center [124, 95] width 63 height 13
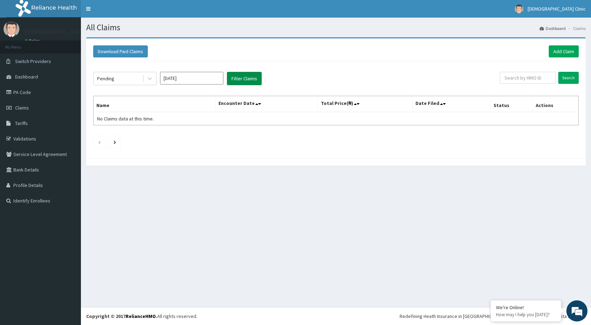
click at [243, 76] on button "Filter Claims" at bounding box center [244, 78] width 35 height 13
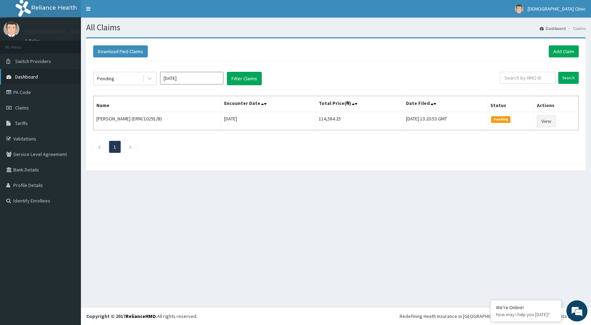
click at [23, 76] on span "Dashboard" at bounding box center [26, 77] width 23 height 6
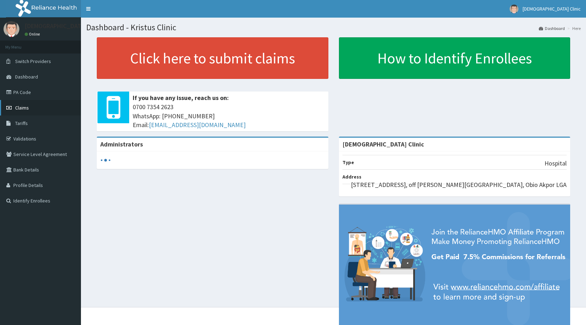
click at [18, 106] on span "Claims" at bounding box center [22, 108] width 14 height 6
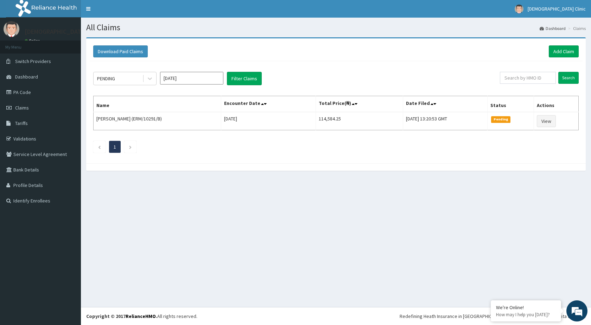
click at [197, 77] on input "Aug 2025" at bounding box center [191, 78] width 63 height 13
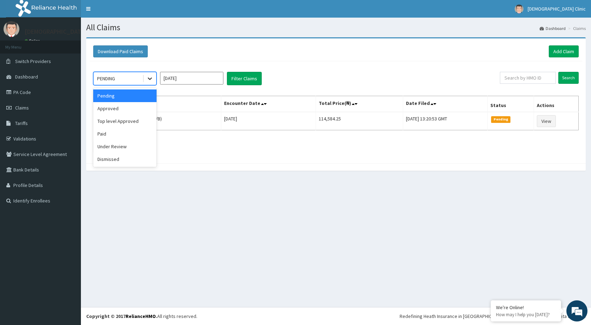
click at [146, 76] on div at bounding box center [150, 78] width 13 height 13
click at [114, 108] on div "Approved" at bounding box center [124, 108] width 63 height 13
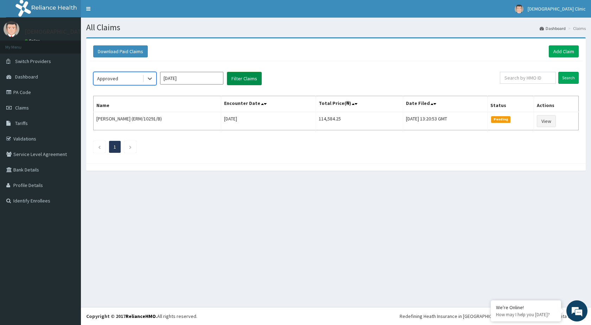
click at [245, 78] on button "Filter Claims" at bounding box center [244, 78] width 35 height 13
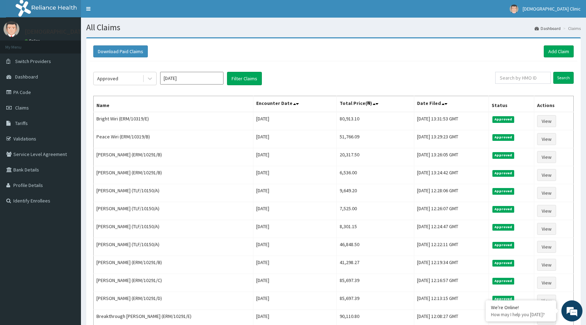
click at [308, 64] on div "Approved Aug 2025 Filter Claims Search Name Encounter Date Total Price(₦) Date …" at bounding box center [334, 209] width 488 height 296
click at [20, 77] on span "Dashboard" at bounding box center [26, 77] width 23 height 6
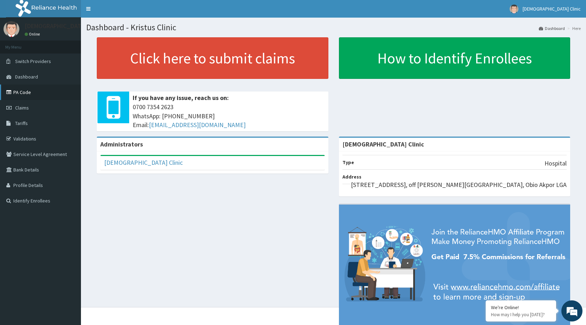
click at [19, 90] on link "PA Code" at bounding box center [40, 91] width 81 height 15
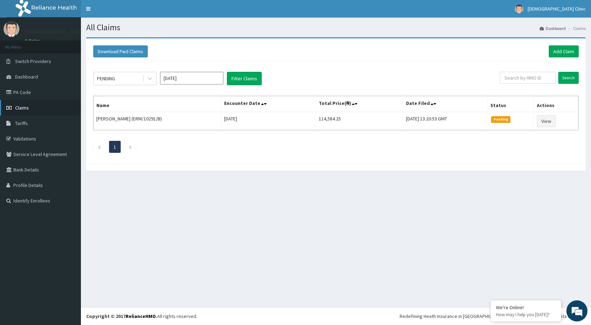
click at [19, 106] on span "Claims" at bounding box center [22, 108] width 14 height 6
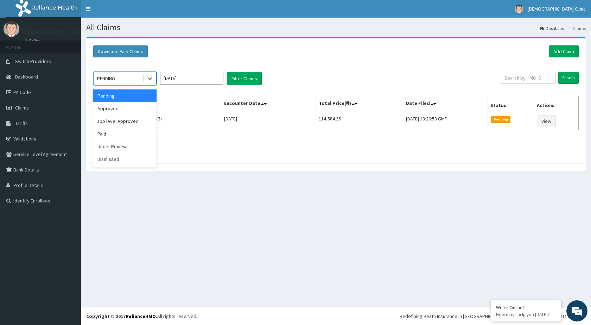
click at [152, 77] on icon at bounding box center [149, 78] width 7 height 7
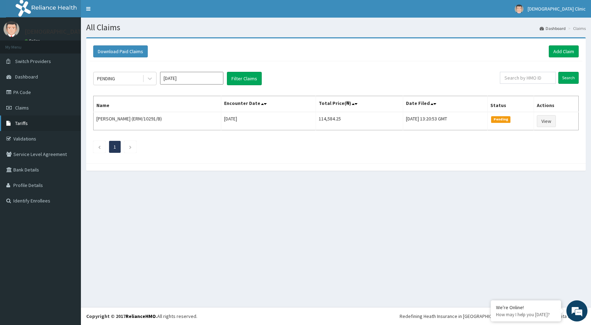
click at [24, 123] on span "Tariffs" at bounding box center [21, 123] width 13 height 6
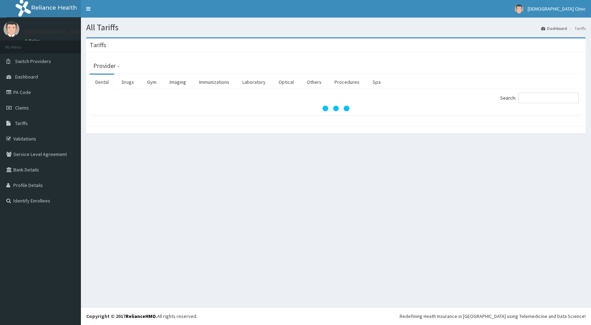
click at [24, 123] on span "Tariffs" at bounding box center [21, 123] width 13 height 6
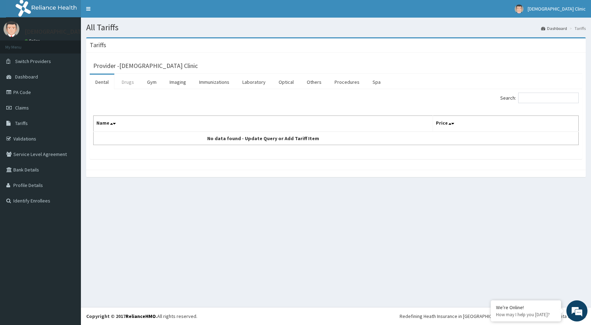
click at [128, 81] on link "Drugs" at bounding box center [128, 82] width 24 height 15
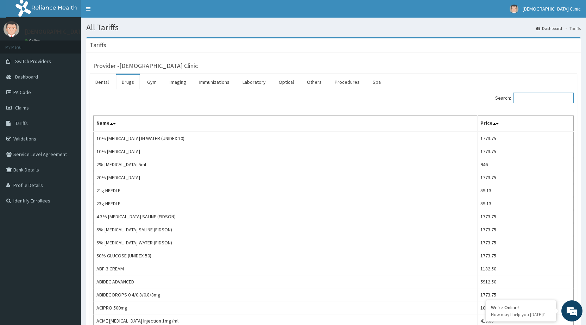
click at [524, 98] on input "Search:" at bounding box center [543, 98] width 61 height 11
click at [540, 95] on input "Search:" at bounding box center [543, 98] width 61 height 11
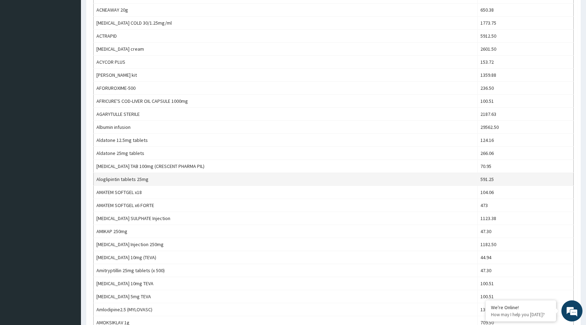
scroll to position [326, 0]
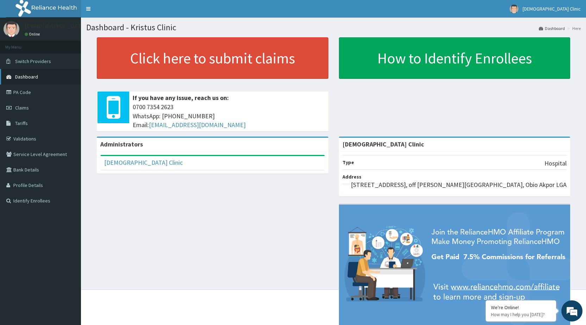
click at [28, 76] on span "Dashboard" at bounding box center [26, 77] width 23 height 6
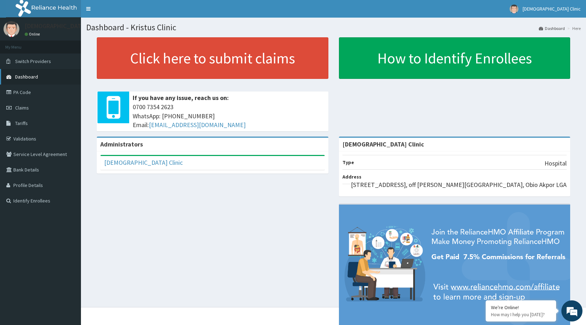
click at [23, 76] on span "Dashboard" at bounding box center [26, 77] width 23 height 6
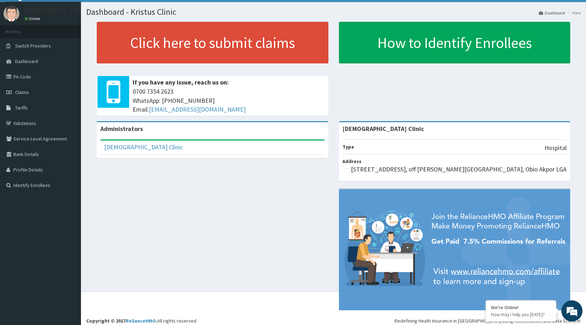
scroll to position [18, 0]
